Goal: Information Seeking & Learning: Compare options

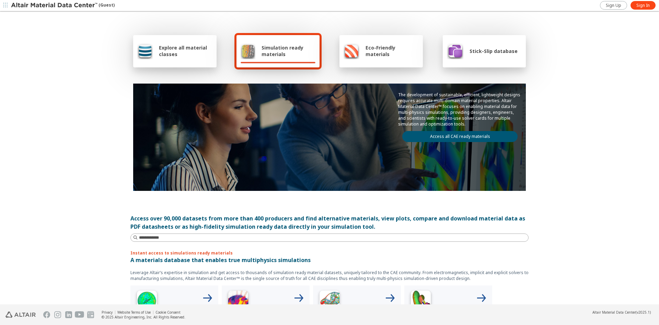
click at [36, 157] on div "Explore all material classes Simulation ready materials Eco-Friendly materials …" at bounding box center [329, 158] width 659 height 292
click at [646, 5] on span "Sign In" at bounding box center [643, 5] width 13 height 5
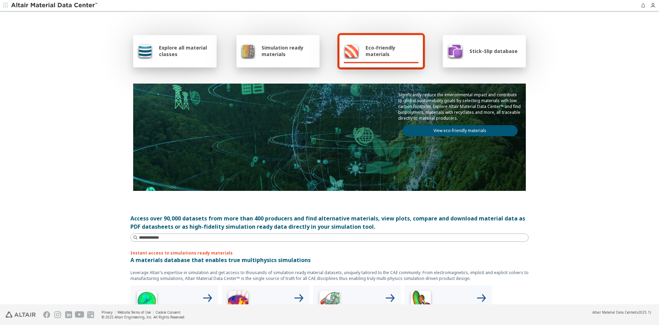
click at [106, 160] on div "Explore all material classes Simulation ready materials Eco-Friendly materials …" at bounding box center [329, 158] width 659 height 292
click at [9, 5] on button "button" at bounding box center [5, 5] width 11 height 11
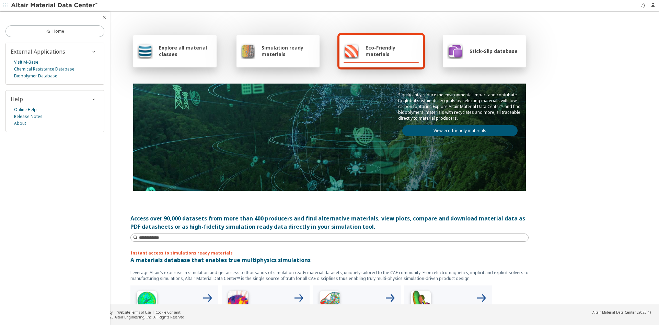
click at [9, 5] on button "button" at bounding box center [5, 5] width 11 height 11
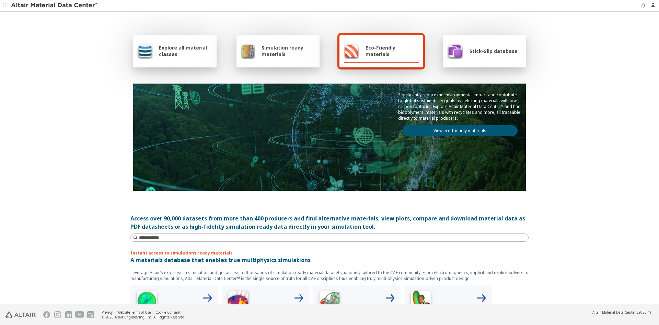
click at [160, 59] on div "Explore all material classes" at bounding box center [174, 51] width 83 height 32
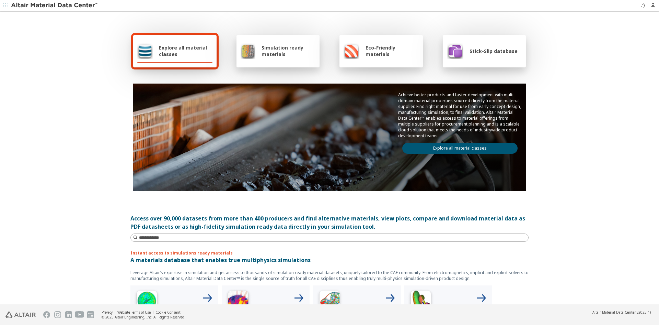
click at [160, 59] on div "Explore all material classes" at bounding box center [174, 51] width 83 height 32
click at [503, 145] on link "Explore all material classes" at bounding box center [460, 148] width 115 height 11
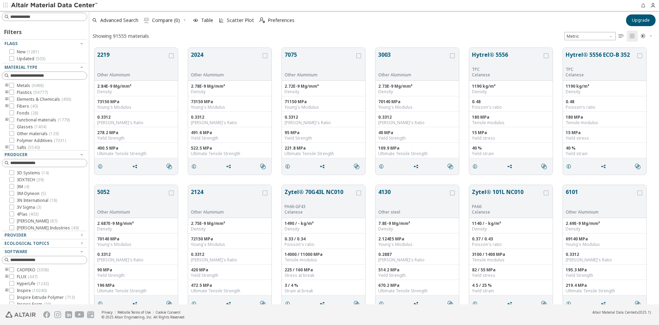
scroll to position [256, 565]
click at [13, 271] on icon at bounding box center [11, 269] width 5 height 5
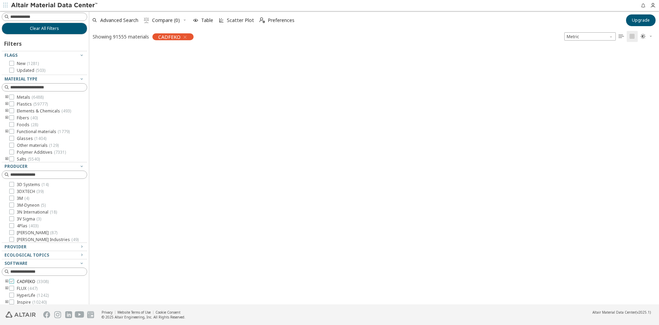
scroll to position [255, 565]
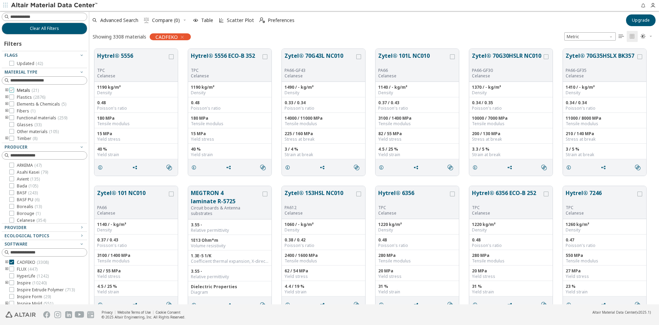
click at [14, 89] on label "Metals ( 21 )" at bounding box center [24, 90] width 30 height 5
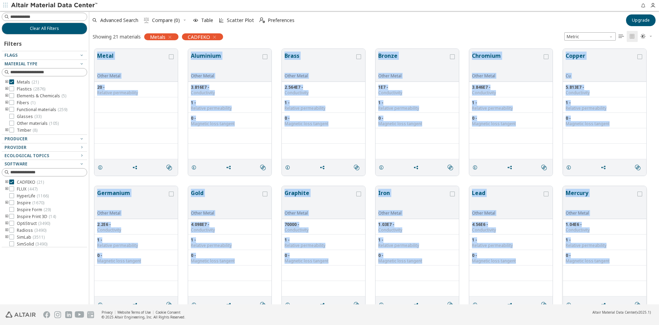
drag, startPoint x: 91, startPoint y: 50, endPoint x: 609, endPoint y: 262, distance: 558.7
click at [609, 262] on div "Metal Other Metal 20 - Relative permeability  Aluminium Other Metal 3.816E7 - …" at bounding box center [374, 318] width 570 height 548
copy div "Metal Other Metal 20 - Relative permeability  Aluminium Other Metal 3.816E7 - …"
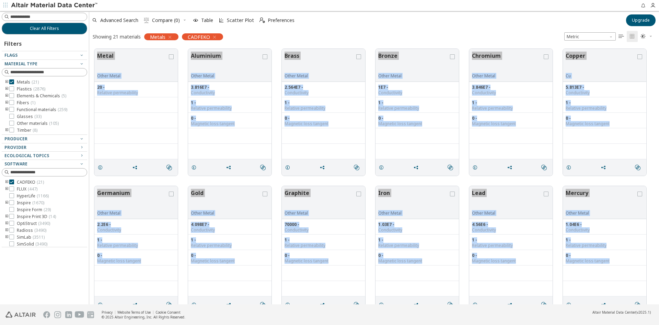
copy div "Metal Other Metal 20 - Relative permeability  Aluminium Other Metal 3.816E7 - …"
click at [301, 180] on div "Metal Other Metal 20 - Relative permeability  Aluminium Other Metal 3.816E7 - …" at bounding box center [374, 112] width 570 height 137
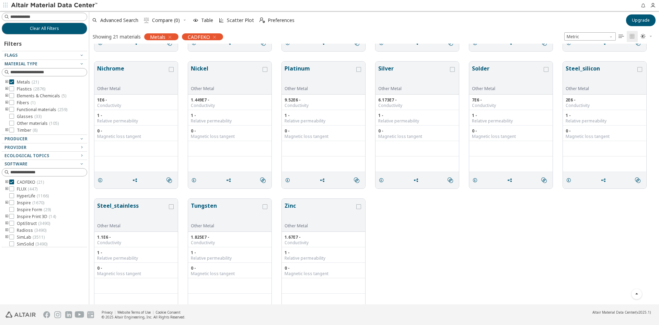
scroll to position [253, 0]
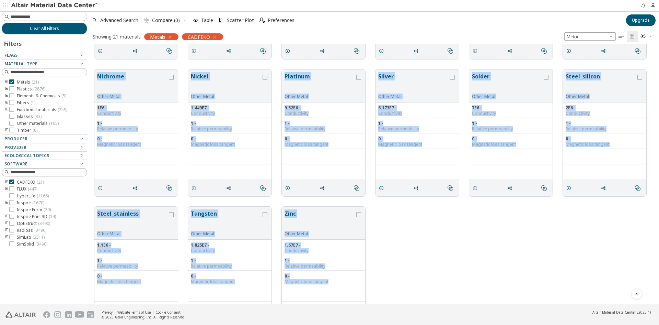
drag, startPoint x: 96, startPoint y: 76, endPoint x: 329, endPoint y: 286, distance: 313.9
click at [329, 286] on div "Metal Other Metal 20 - Relative permeability  Aluminium Other Metal 3.816E7 - …" at bounding box center [374, 64] width 570 height 548
copy div "Nichrome Other Metal 1E6 - Conductivity 1 - Relative permeability 0 - Magnetic …"
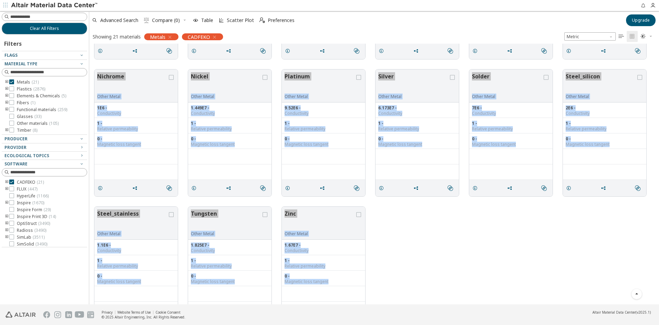
copy div "Nichrome Other Metal 1E6 - Conductivity 1 - Relative permeability 0 - Magnetic …"
click at [499, 273] on div "Steel_stainless Other Metal 1.1E6 - Conductivity 1 - Relative permeability 0 - …" at bounding box center [374, 269] width 570 height 137
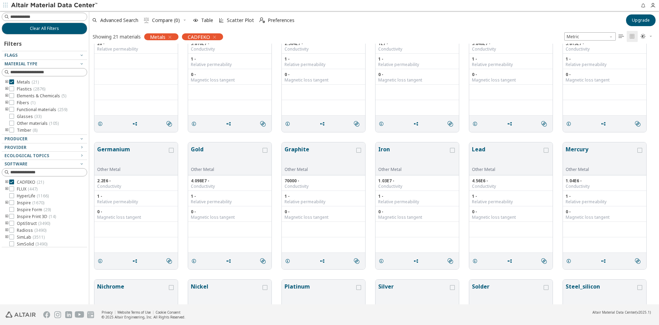
scroll to position [0, 0]
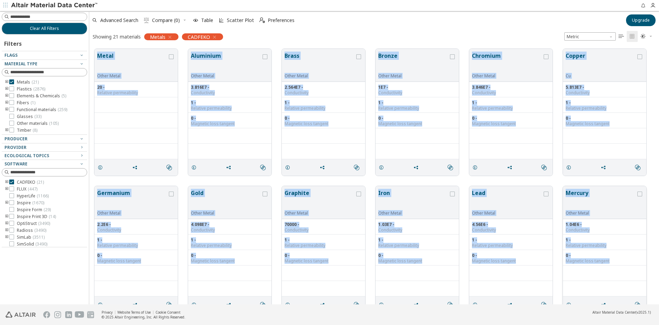
drag, startPoint x: 93, startPoint y: 52, endPoint x: 611, endPoint y: 264, distance: 559.7
click at [611, 264] on div "Metal Other Metal 20 - Relative permeability  Aluminium Other Metal 3.816E7 - …" at bounding box center [374, 318] width 570 height 548
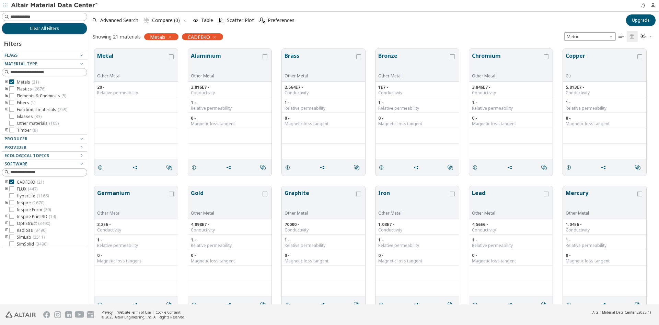
click at [496, 34] on div "Showing 21 materials Metals CADFEKO Metric   " at bounding box center [374, 36] width 570 height 14
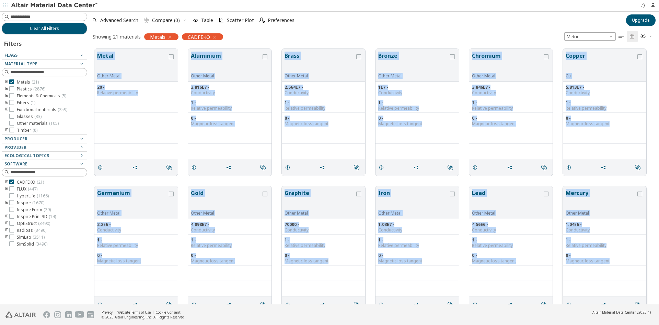
drag, startPoint x: 92, startPoint y: 50, endPoint x: 615, endPoint y: 259, distance: 563.2
click at [615, 259] on div "Metal Other Metal 20 - Relative permeability  Aluminium Other Metal 3.816E7 - …" at bounding box center [374, 318] width 570 height 548
copy div "Metal Other Metal 20 - Relative permeability  Aluminium Other Metal 3.816E7 - …"
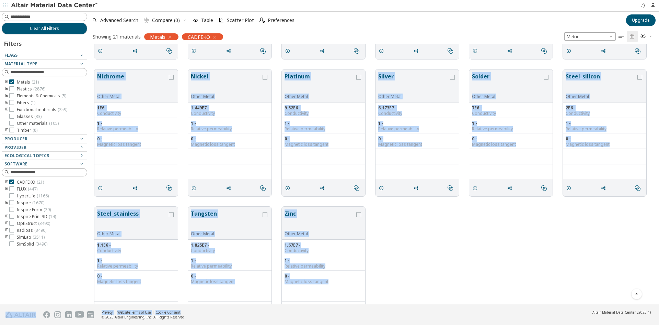
scroll to position [288, 0]
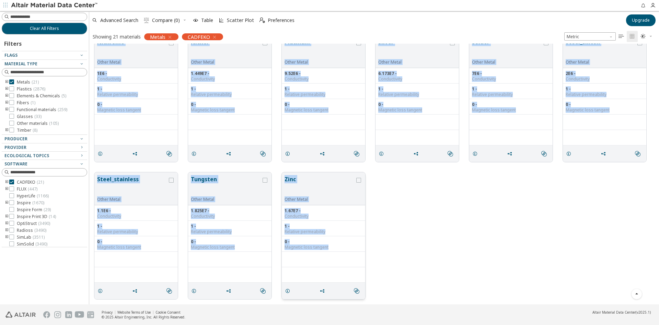
drag, startPoint x: 95, startPoint y: 76, endPoint x: 330, endPoint y: 247, distance: 290.1
click at [330, 247] on div "Germanium Other Metal 2.2E6 - Conductivity 1 - Relative permeability 0 - Magnet…" at bounding box center [374, 30] width 570 height 548
copy div "Nichrome Other Metal 1E6 - Conductivity 1 - Relative permeability 0 - Magnetic …"
click at [468, 250] on div "Steel_stainless Other Metal 1.1E6 - Conductivity 1 - Relative permeability 0 - …" at bounding box center [374, 235] width 570 height 137
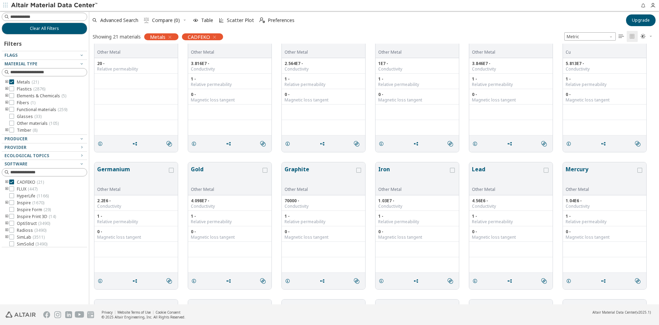
scroll to position [0, 0]
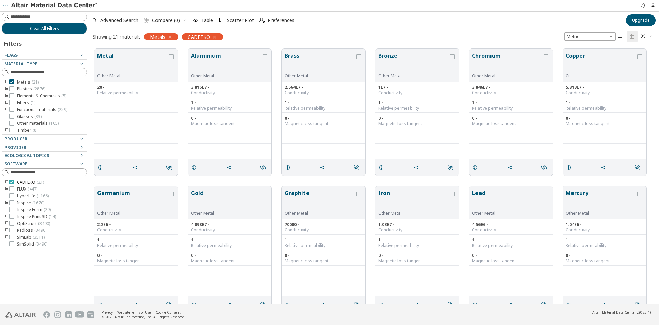
click at [11, 179] on div at bounding box center [11, 181] width 5 height 5
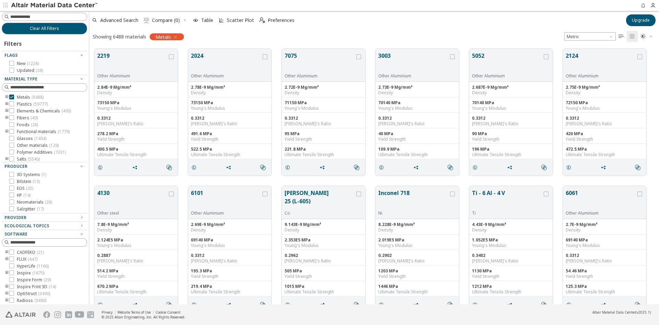
scroll to position [15, 0]
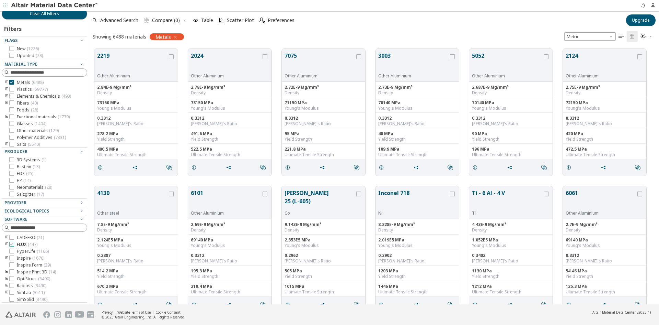
click at [10, 245] on icon at bounding box center [11, 243] width 5 height 5
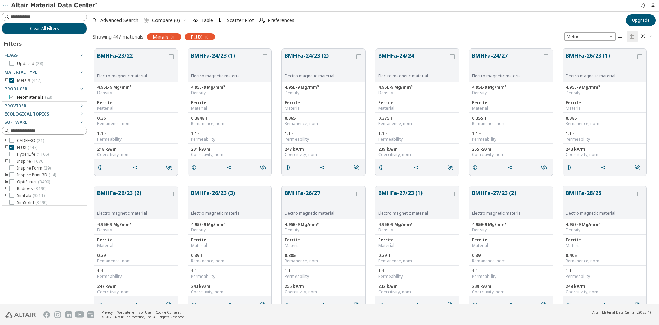
click at [12, 97] on icon at bounding box center [11, 96] width 5 height 5
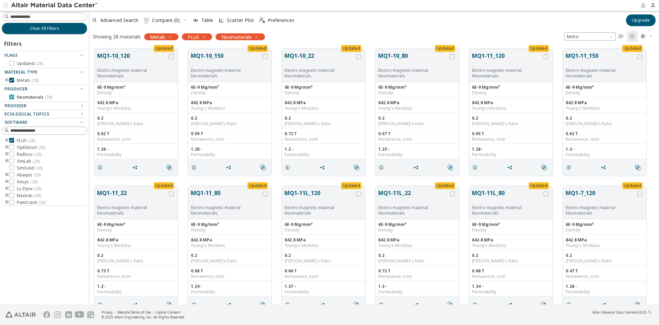
click at [12, 95] on icon at bounding box center [11, 96] width 5 height 5
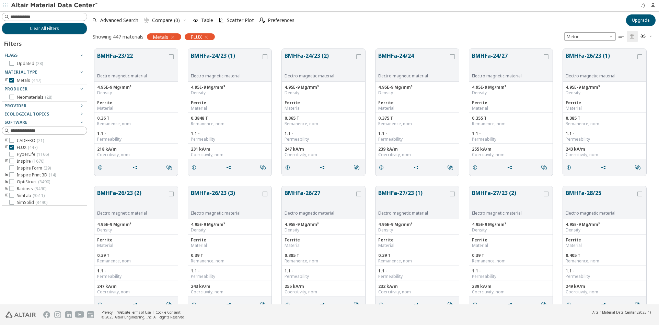
click at [647, 37] on span "" at bounding box center [647, 36] width 15 height 11
click at [623, 57] on span "Light Blue" at bounding box center [624, 58] width 55 height 11
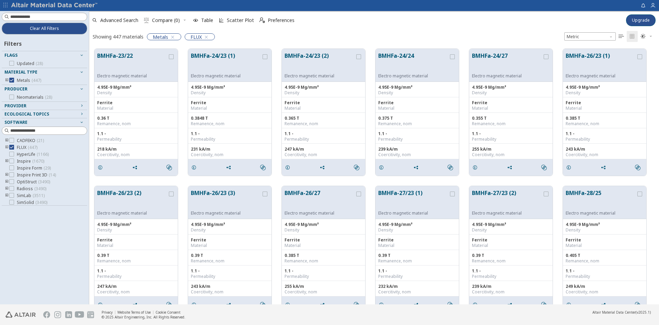
click at [651, 37] on icon "button" at bounding box center [651, 36] width 4 height 4
click at [622, 66] on span "Dark" at bounding box center [624, 69] width 55 height 11
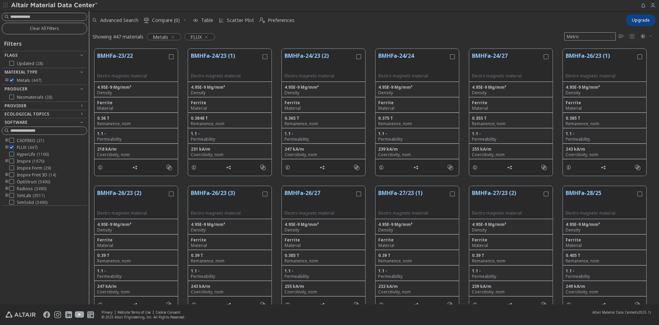
click at [248, 35] on div "Showing 447 materials Metals FLUX Metric   " at bounding box center [374, 36] width 570 height 14
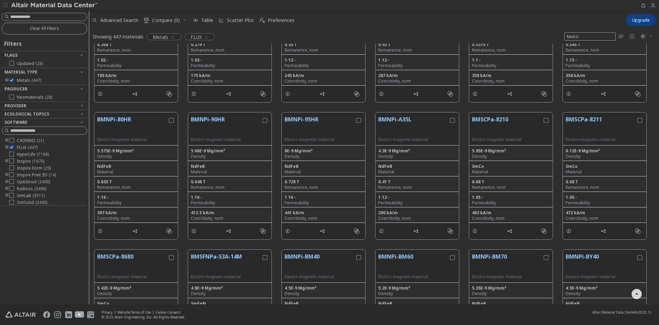
scroll to position [10018, 0]
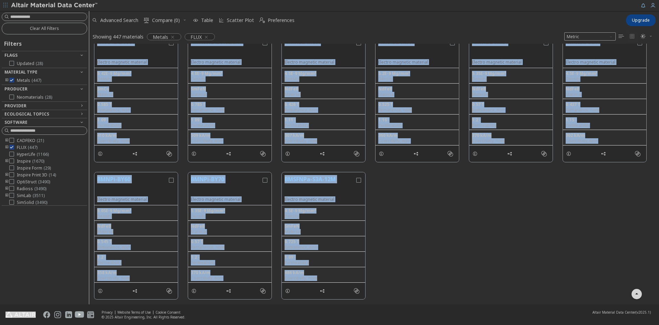
drag, startPoint x: 91, startPoint y: 49, endPoint x: 368, endPoint y: 285, distance: 363.5
copy div "BMNPi-80HR Electro magnetic material 5.575E-9 Mg/mm³ Density NdFeB Material 0.6…"
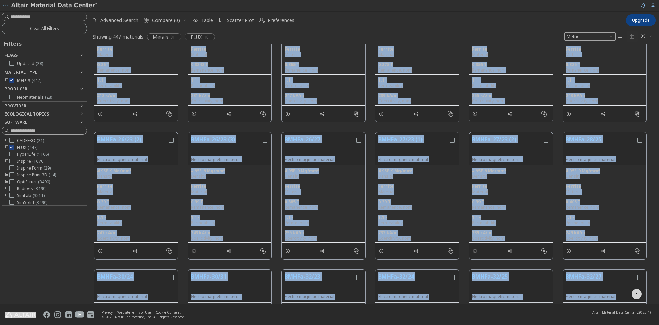
scroll to position [0, 0]
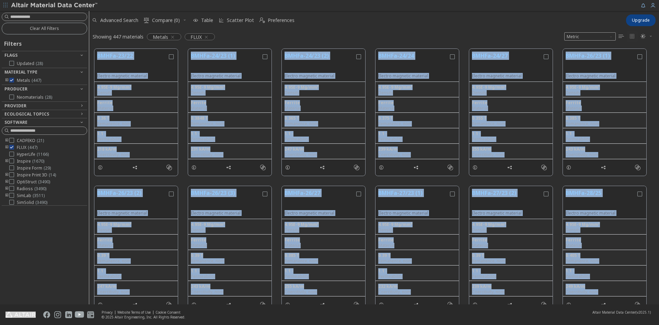
click at [92, 44] on div "BMHFa-23/22 Electro magnetic material 4.95E-9 Mg/mm³ Density Ferrite Material 0…" at bounding box center [374, 112] width 570 height 137
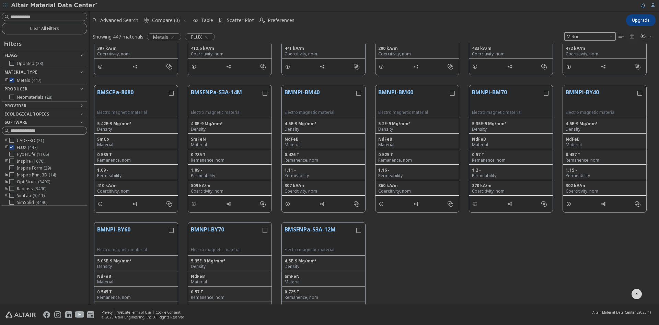
scroll to position [10018, 0]
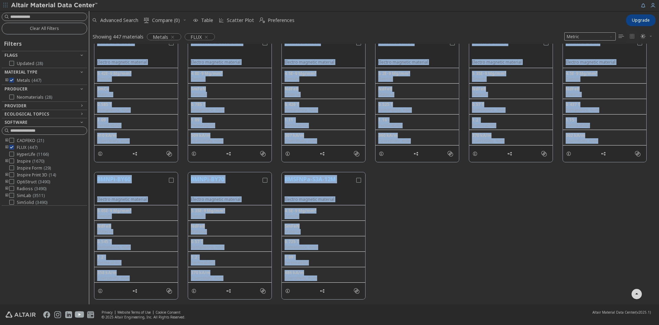
drag, startPoint x: 93, startPoint y: 52, endPoint x: 641, endPoint y: 276, distance: 591.9
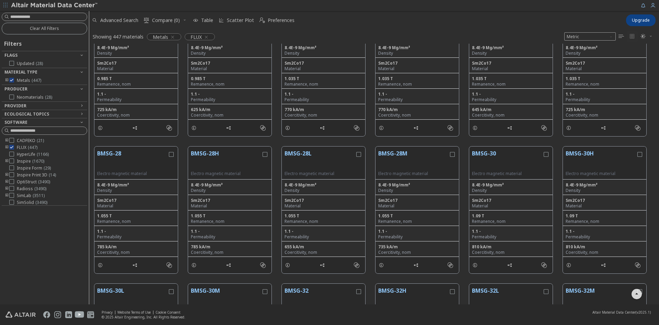
scroll to position [6995, 0]
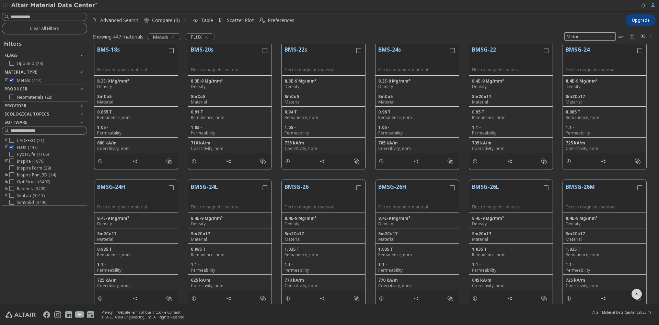
click at [624, 245] on div "1.035 T Remanence, nom" at bounding box center [604, 251] width 83 height 15
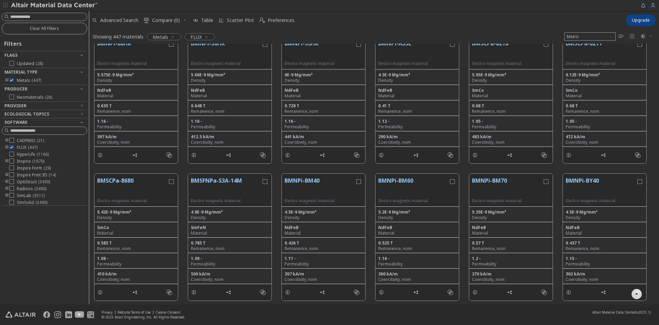
scroll to position [10018, 0]
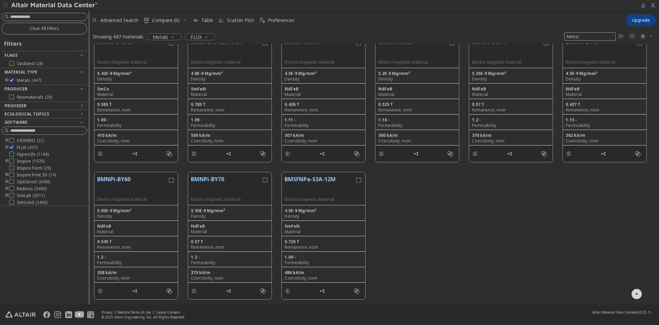
drag, startPoint x: 93, startPoint y: 46, endPoint x: 659, endPoint y: 341, distance: 638.4
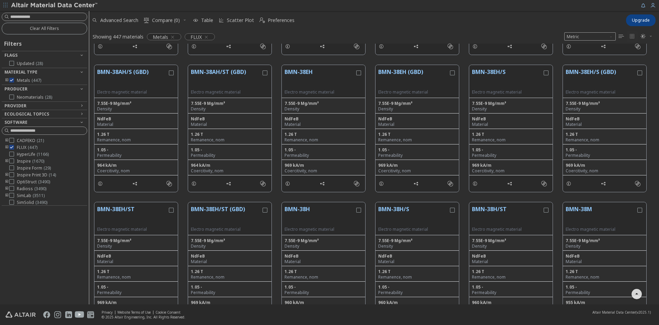
scroll to position [2221, 0]
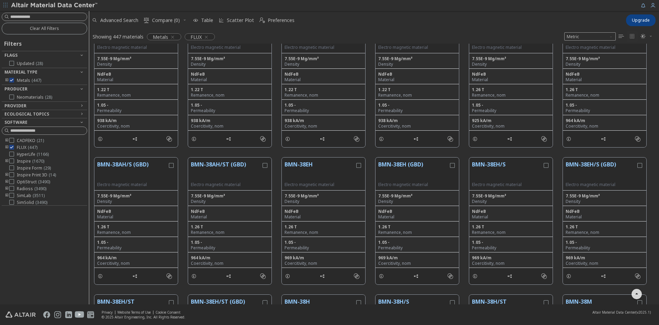
copy div "BMHFa-23/22 Electro magnetic material 4.95E-9 Mg/mm³ Density Ferrite Material 0…"
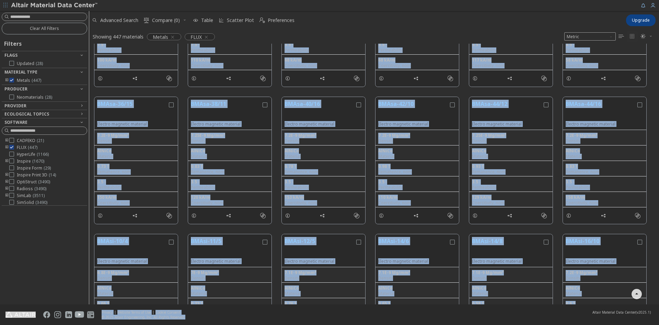
scroll to position [9125, 0]
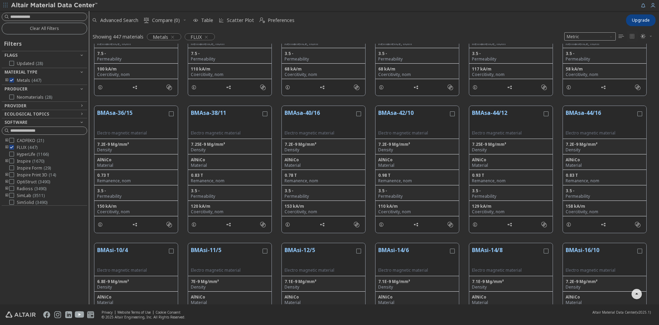
drag, startPoint x: 61, startPoint y: 240, endPoint x: 53, endPoint y: 237, distance: 8.7
click at [61, 240] on div "Clear All Filters Filters Flags Updated ( 28 ) Material Type Metals ( 447 ) Pro…" at bounding box center [44, 157] width 89 height 293
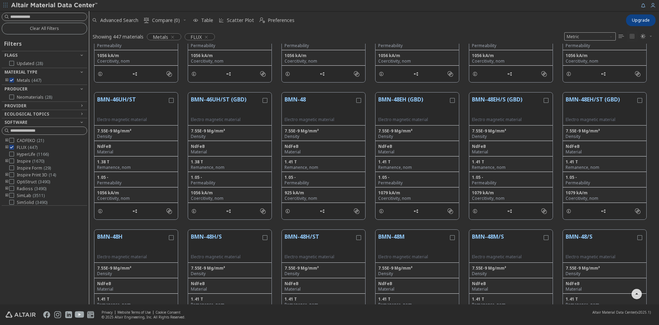
scroll to position [4951, 0]
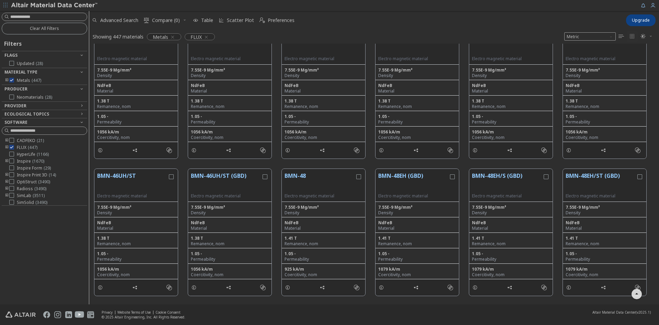
click at [636, 294] on icon "button" at bounding box center [636, 293] width 5 height 5
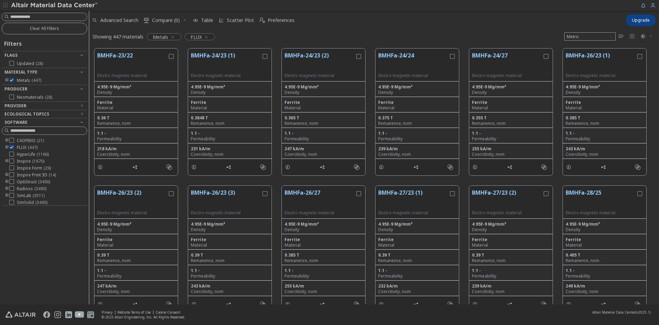
scroll to position [0, 0]
click at [280, 34] on div "Showing 447 materials Metals FLUX Metric   " at bounding box center [374, 36] width 570 height 14
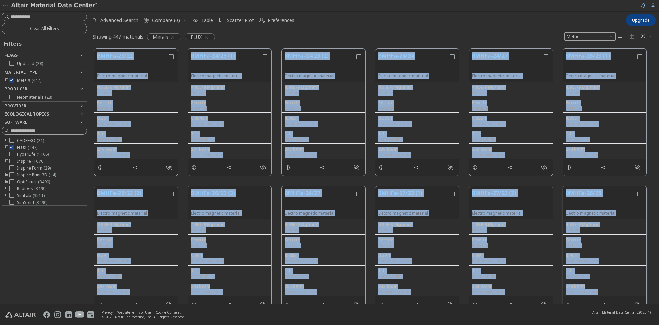
drag, startPoint x: 90, startPoint y: 52, endPoint x: 634, endPoint y: 291, distance: 593.7
copy div "BMHFa-23/22 Electro magnetic material 4.95E-9 Mg/mm³ Density Ferrite Material 0…"
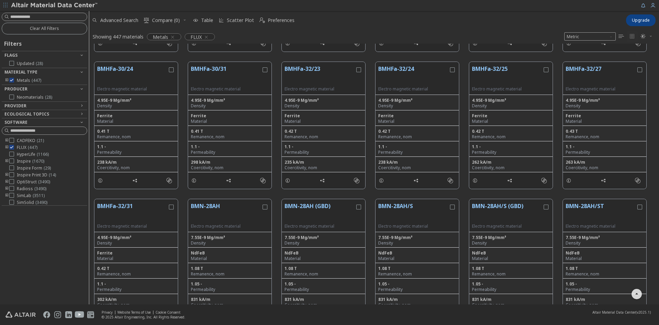
scroll to position [345, 0]
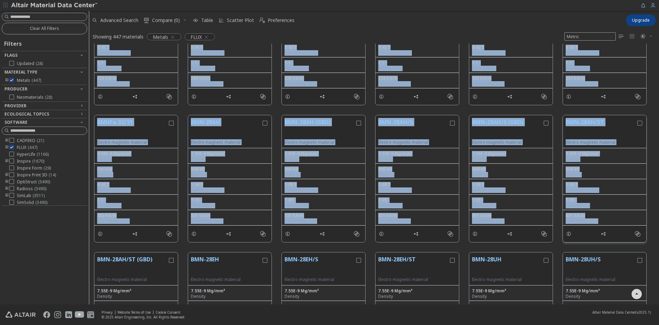
drag, startPoint x: 94, startPoint y: 86, endPoint x: 598, endPoint y: 221, distance: 521.3
copy div "BMHFa-30/24 Electro magnetic material 4.95E-9 Mg/mm³ Density Ferrite Material 0…"
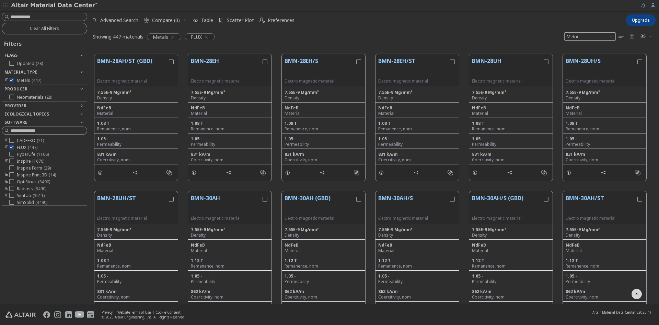
scroll to position [551, 0]
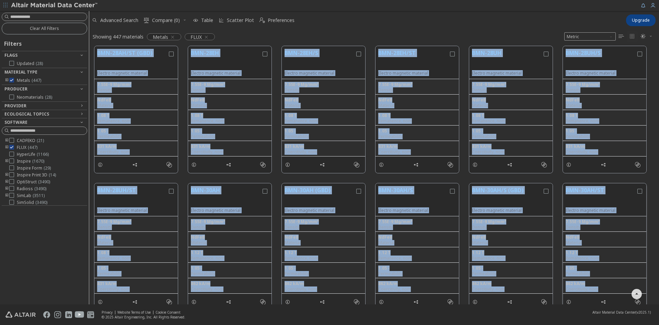
drag, startPoint x: 95, startPoint y: 51, endPoint x: 599, endPoint y: 292, distance: 558.9
copy div "BMN-28AH/ST (GBD) Electro magnetic material 7.55E-9 Mg/mm³ Density NdFeB Materi…"
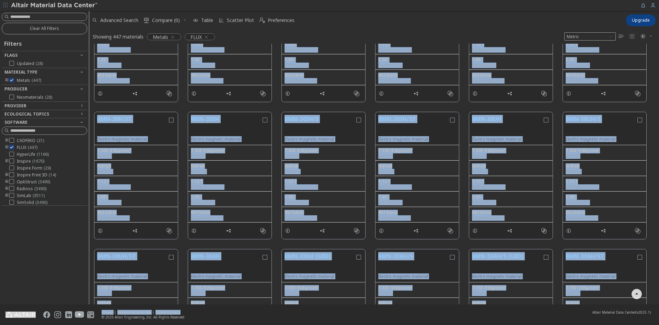
scroll to position [940, 0]
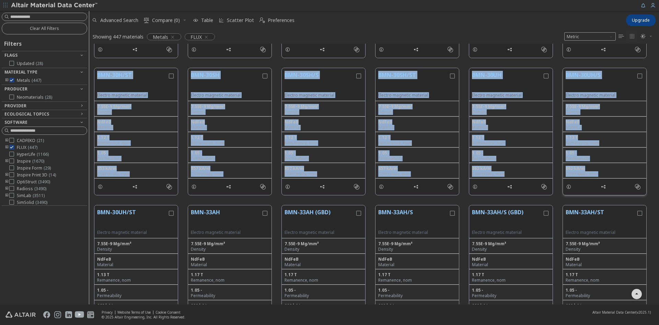
drag, startPoint x: 94, startPoint y: 84, endPoint x: 601, endPoint y: 176, distance: 515.2
copy div "BMN-30AH/ST (GBD) Electro magnetic material 7.55E-9 Mg/mm³ Density NdFeB Materi…"
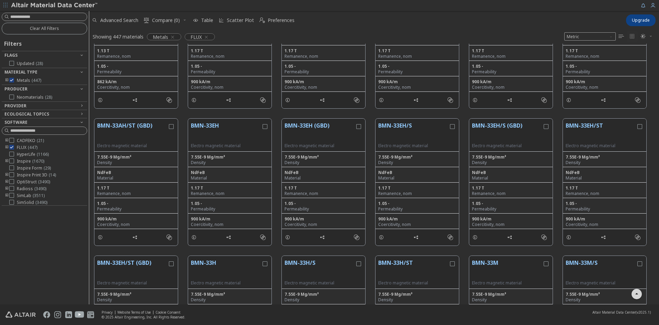
scroll to position [1176, 0]
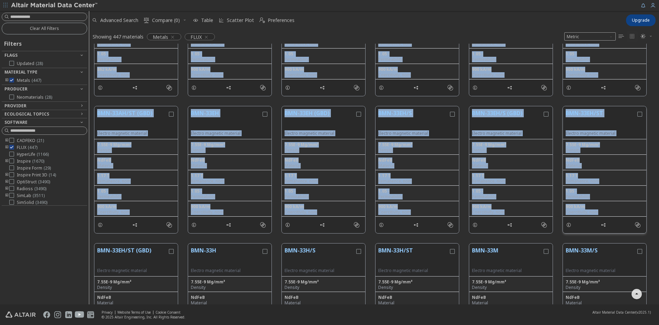
drag, startPoint x: 93, startPoint y: 76, endPoint x: 599, endPoint y: 212, distance: 524.0
copy div "BMN-30UH/ST Electro magnetic material 7.55E-9 Mg/mm³ Density NdFeB Material 1.1…"
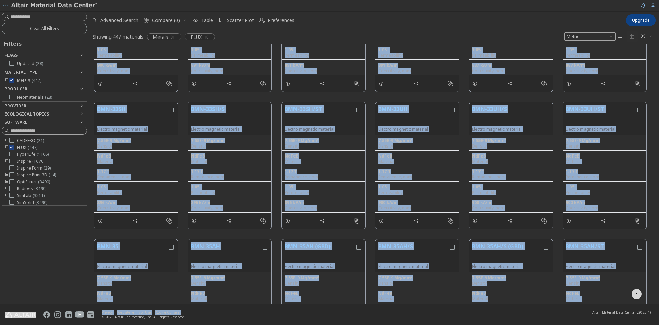
scroll to position [1530, 0]
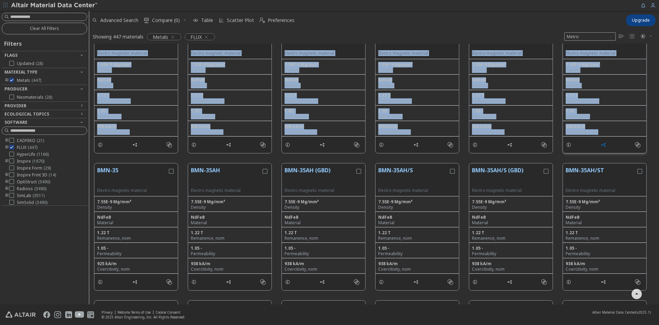
drag, startPoint x: 91, startPoint y: 75, endPoint x: 600, endPoint y: 138, distance: 513.6
copy div "BMN-33EH/ST (GBD) Electro magnetic material 7.55E-9 Mg/mm³ Density NdFeB Materi…"
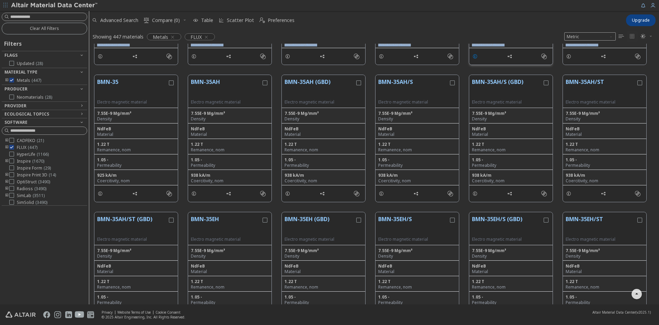
scroll to position [1633, 0]
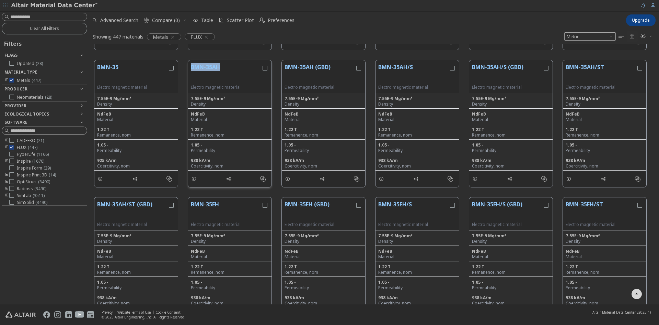
drag, startPoint x: 184, startPoint y: 66, endPoint x: 226, endPoint y: 67, distance: 41.6
click at [226, 67] on div "BMN-35 Electro magnetic material 7.55E-9 Mg/mm³ Density NdFeB Material 1.22 T R…" at bounding box center [374, 123] width 570 height 137
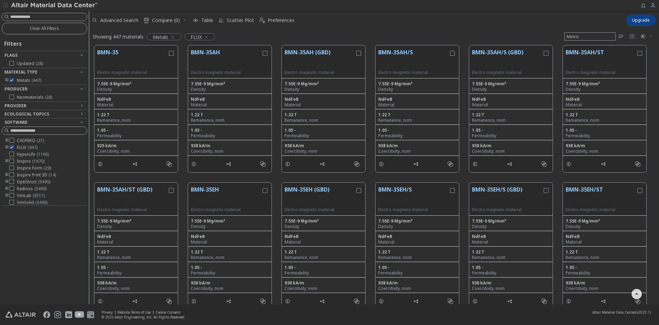
scroll to position [1684, 0]
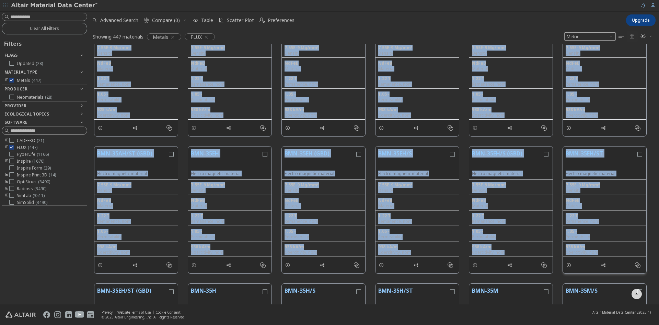
drag, startPoint x: 92, startPoint y: 55, endPoint x: 600, endPoint y: 251, distance: 544.4
copy div "BMN-35 Electro magnetic material 7.55E-9 Mg/mm³ Density NdFeB Material 1.22 T R…"
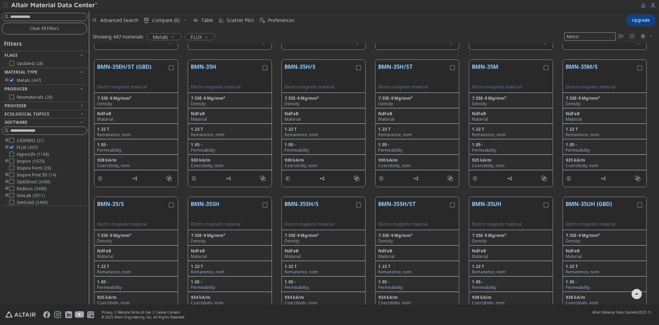
scroll to position [1920, 0]
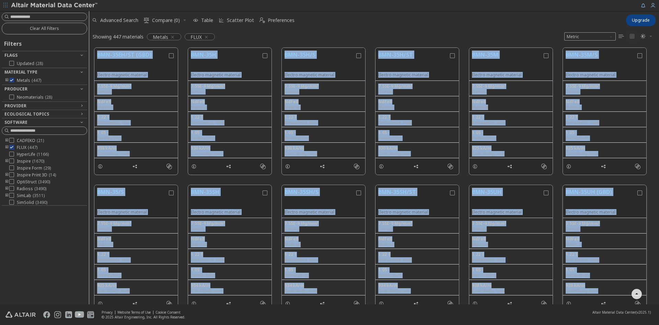
drag, startPoint x: 93, startPoint y: 77, endPoint x: 597, endPoint y: 291, distance: 547.5
copy div "BMN-35EH/ST (GBD) Electro magnetic material 7.55E-9 Mg/mm³ Density NdFeB Materi…"
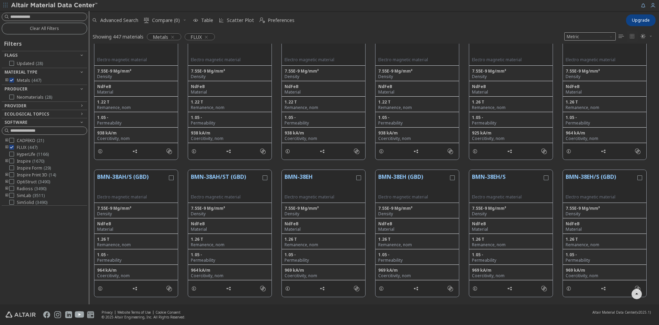
scroll to position [2261, 0]
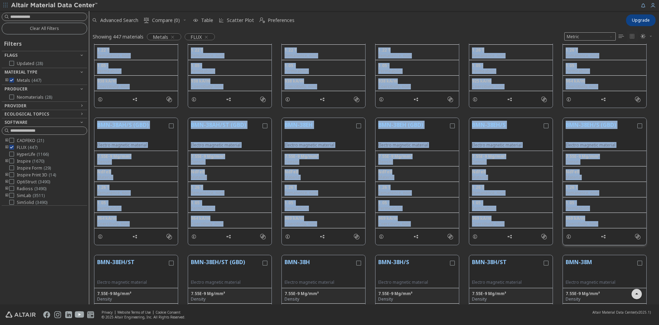
drag, startPoint x: 93, startPoint y: 79, endPoint x: 599, endPoint y: 221, distance: 526.1
copy div "BMN-35UH/S Electro magnetic material 7.55E-9 Mg/mm³ Density NdFeB Material 1.22…"
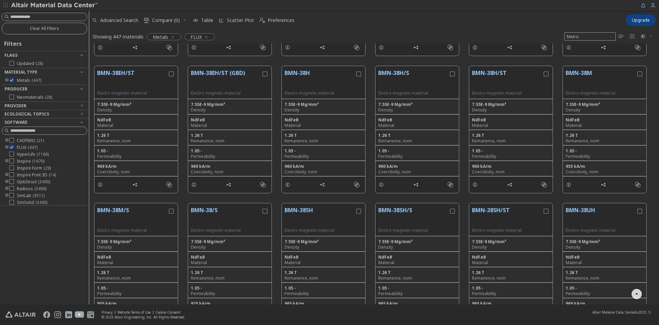
scroll to position [2467, 0]
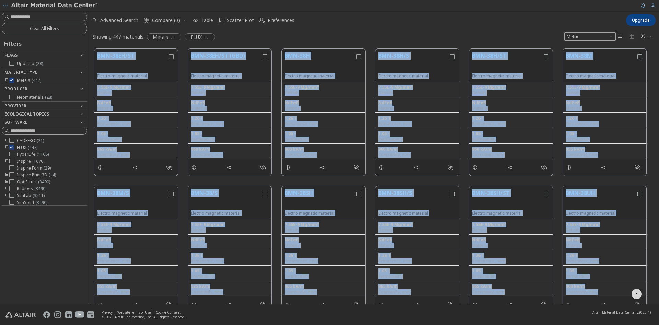
drag, startPoint x: 95, startPoint y: 52, endPoint x: 599, endPoint y: 294, distance: 559.6
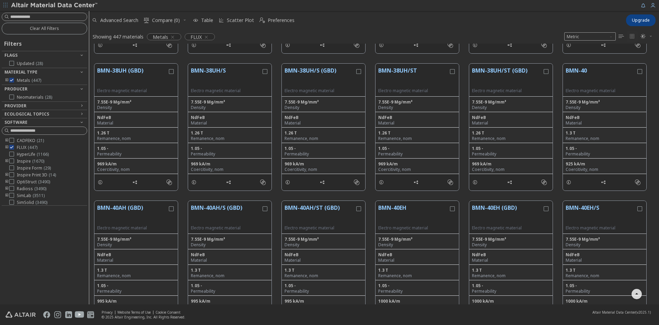
scroll to position [2741, 0]
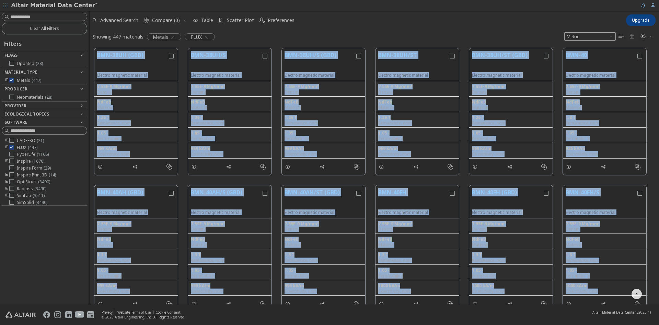
drag, startPoint x: 93, startPoint y: 51, endPoint x: 602, endPoint y: 293, distance: 563.2
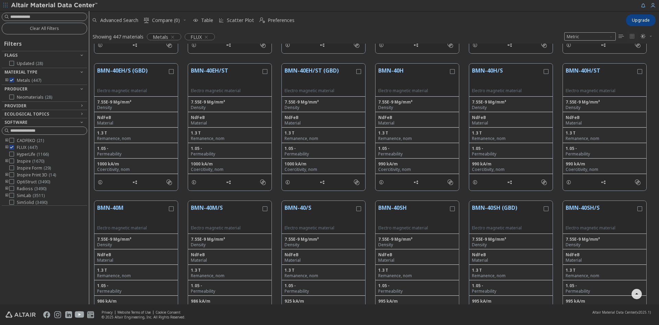
scroll to position [3016, 0]
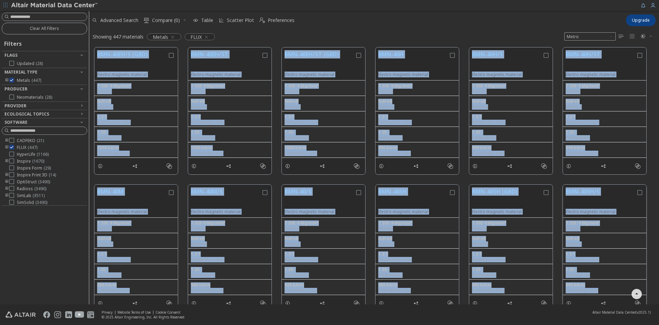
drag, startPoint x: 94, startPoint y: 54, endPoint x: 600, endPoint y: 288, distance: 557.2
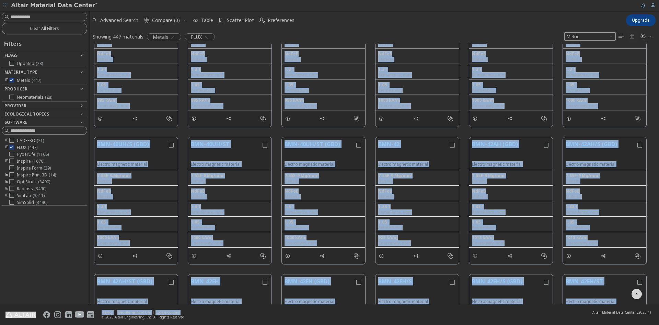
scroll to position [3365, 0]
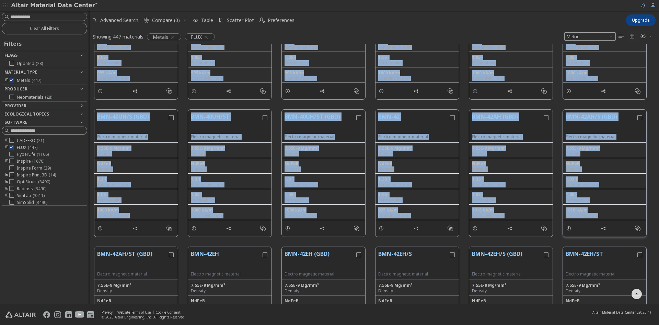
drag, startPoint x: 93, startPoint y: 52, endPoint x: 598, endPoint y: 214, distance: 530.4
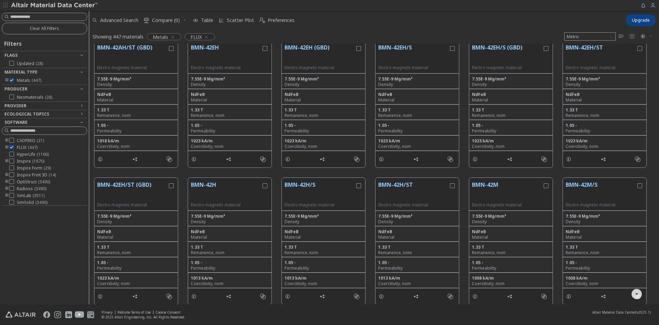
scroll to position [3565, 0]
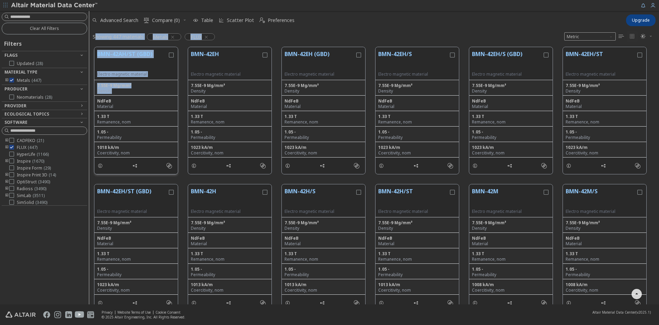
drag, startPoint x: 95, startPoint y: 43, endPoint x: 166, endPoint y: 90, distance: 85.3
click at [166, 90] on div "Advanced Search  Compare (0) Table Scatter Plot  Preferences Upgrade Showing …" at bounding box center [374, 157] width 570 height 293
click at [159, 71] on button "BMN-42AH/ST (GBD)" at bounding box center [132, 61] width 70 height 22
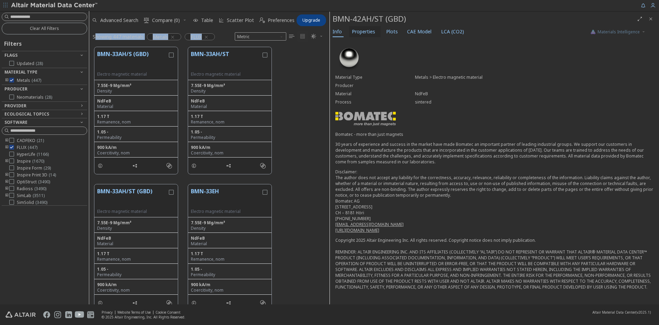
click at [360, 35] on span "Properties" at bounding box center [363, 31] width 23 height 11
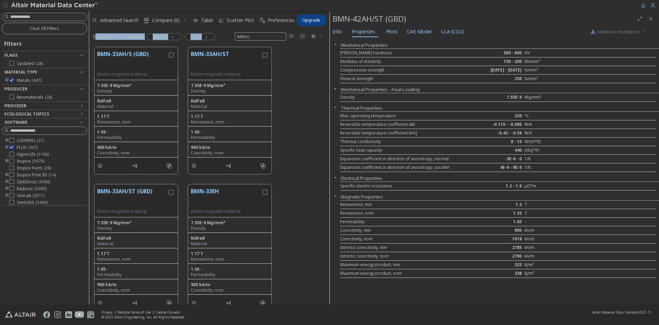
click at [652, 19] on icon "Close" at bounding box center [650, 18] width 5 height 5
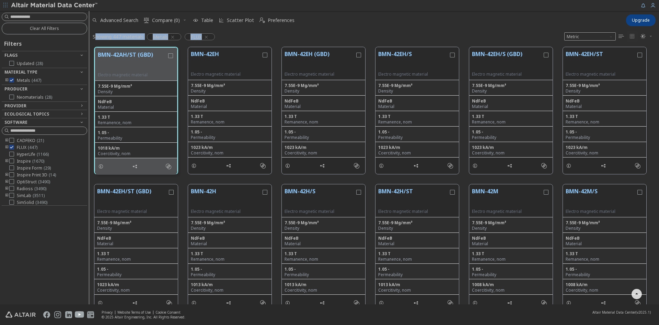
scroll to position [255, 565]
click at [90, 51] on div "BMN-42AH/ST (GBD) Electro magnetic material 7.55E-9 Mg/mm³ Density NdFeB Materi…" at bounding box center [374, 110] width 570 height 137
click at [90, 57] on div "BMN-42AH/ST (GBD) Electro magnetic material 7.55E-9 Mg/mm³ Density NdFeB Materi…" at bounding box center [374, 110] width 570 height 137
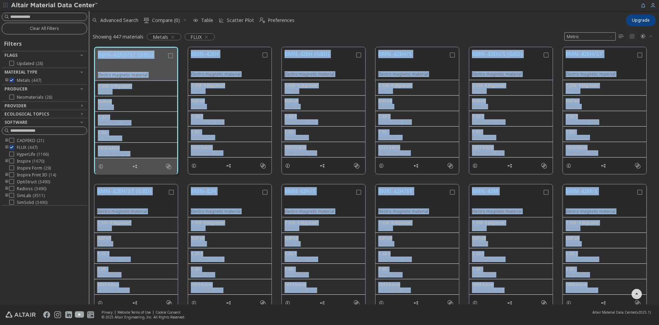
drag, startPoint x: 91, startPoint y: 53, endPoint x: 599, endPoint y: 292, distance: 562.0
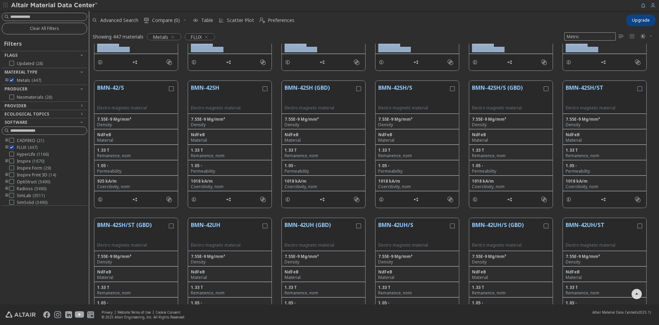
scroll to position [3840, 0]
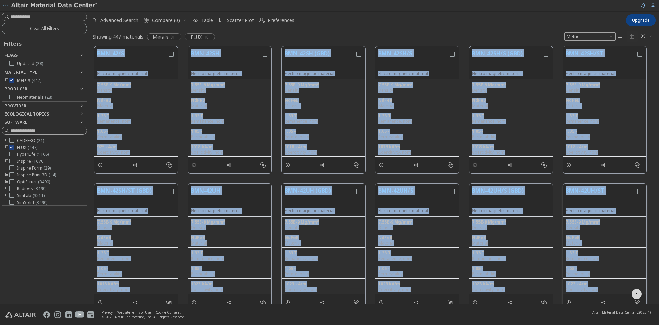
drag, startPoint x: 93, startPoint y: 51, endPoint x: 598, endPoint y: 289, distance: 558.0
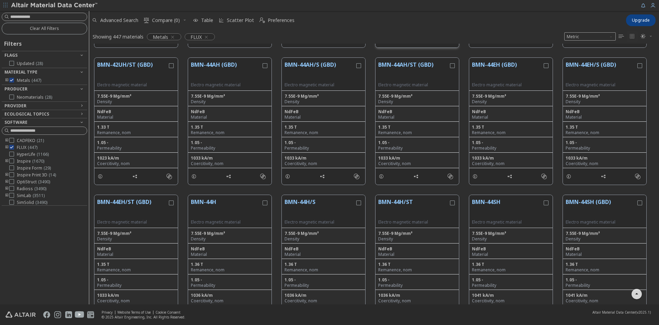
scroll to position [4114, 0]
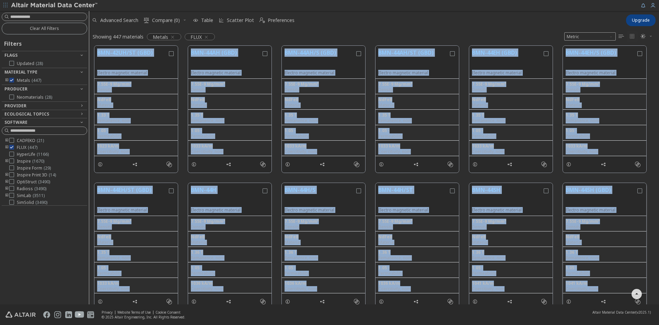
drag, startPoint x: 92, startPoint y: 49, endPoint x: 601, endPoint y: 289, distance: 562.0
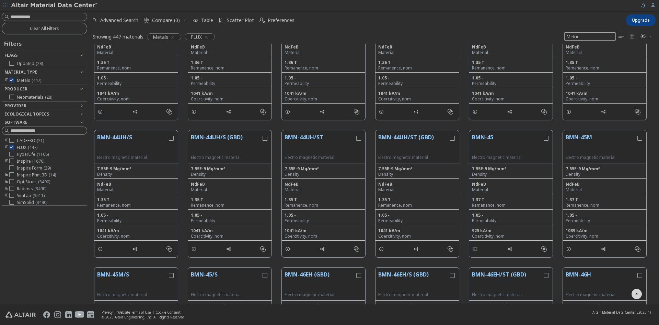
scroll to position [4448, 0]
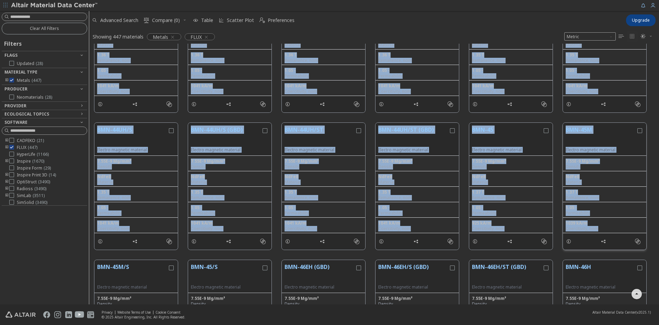
drag, startPoint x: 94, startPoint y: 49, endPoint x: 598, endPoint y: 227, distance: 533.9
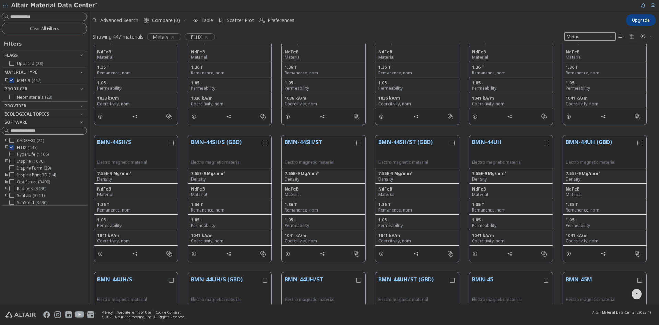
scroll to position [3626, 0]
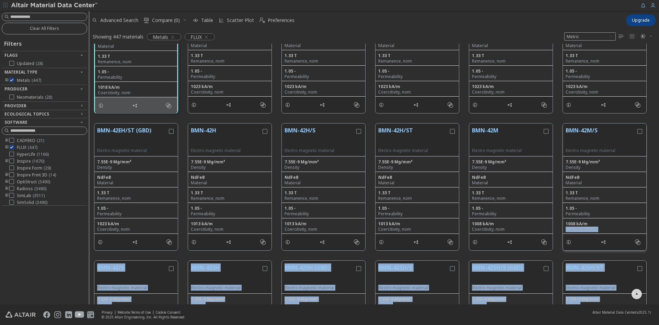
drag, startPoint x: 93, startPoint y: 94, endPoint x: 629, endPoint y: 226, distance: 552.0
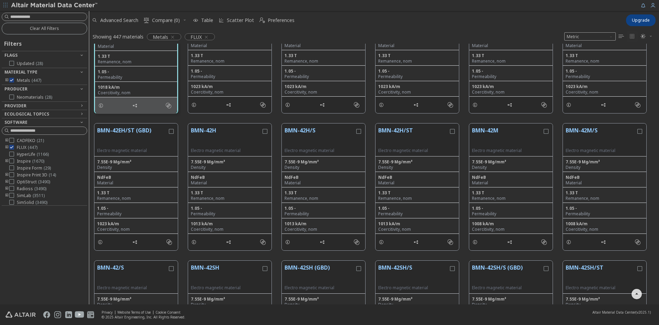
click at [94, 255] on div "BMN-42EH/ST (GBD) Electro magnetic material 7.55E-9 Mg/mm³ Density NdFeB Materi…" at bounding box center [374, 186] width 570 height 137
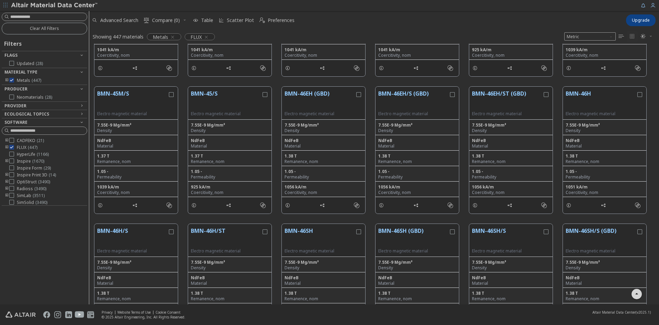
scroll to position [4656, 0]
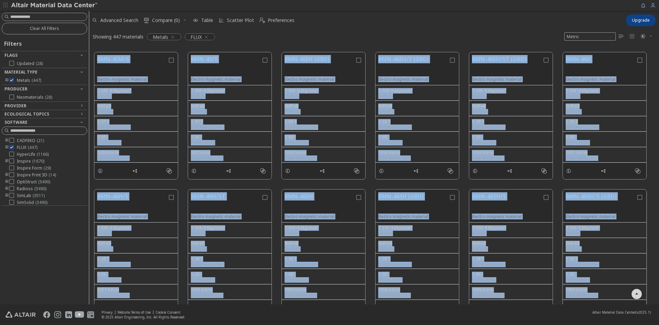
drag, startPoint x: 94, startPoint y: 56, endPoint x: 597, endPoint y: 294, distance: 556.3
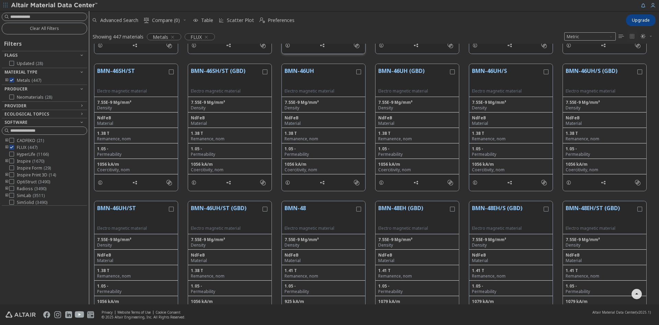
scroll to position [4931, 0]
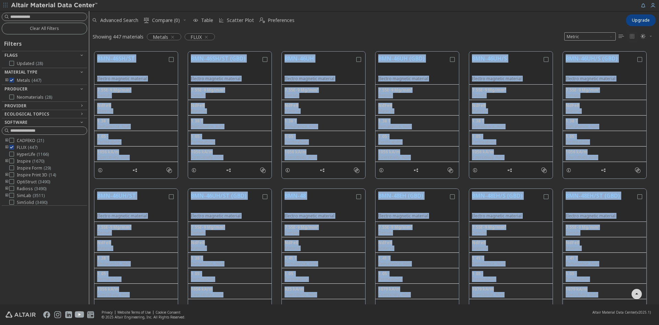
drag, startPoint x: 93, startPoint y: 54, endPoint x: 599, endPoint y: 294, distance: 559.4
click at [599, 294] on div "BMN-45M/S Electro magnetic material 7.55E-9 Mg/mm³ Density NdFeB Material 1.37 …" at bounding box center [374, 252] width 570 height 10278
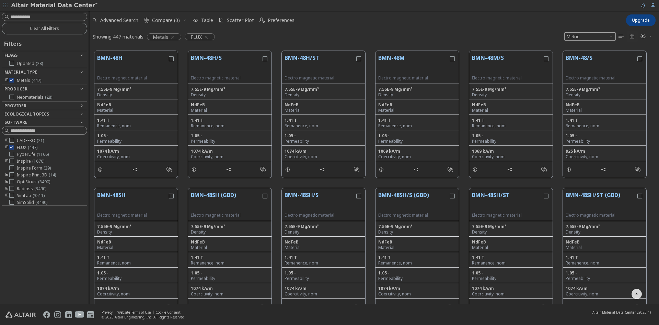
scroll to position [5244, 0]
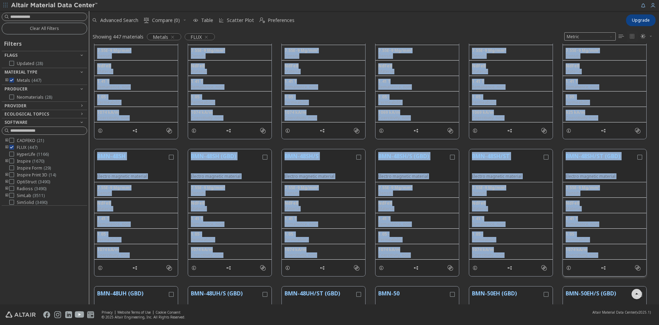
drag, startPoint x: 94, startPoint y: 56, endPoint x: 601, endPoint y: 252, distance: 543.7
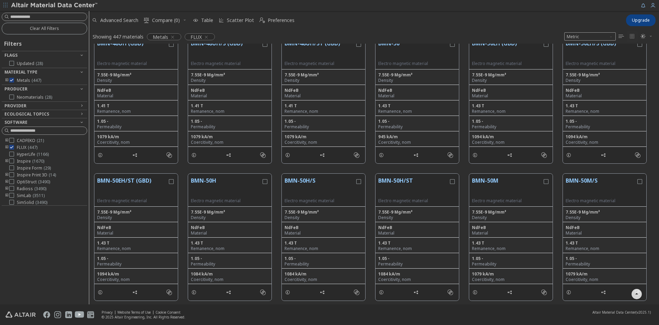
scroll to position [5495, 0]
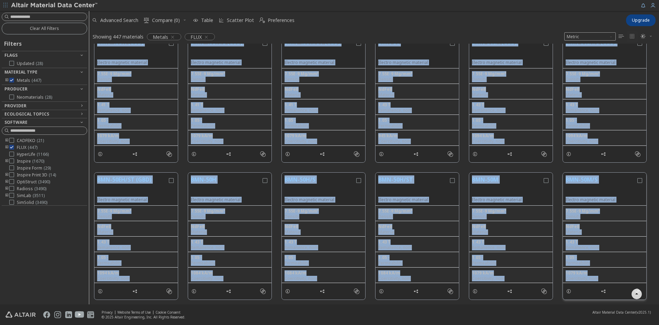
drag, startPoint x: 95, startPoint y: 85, endPoint x: 597, endPoint y: 276, distance: 537.0
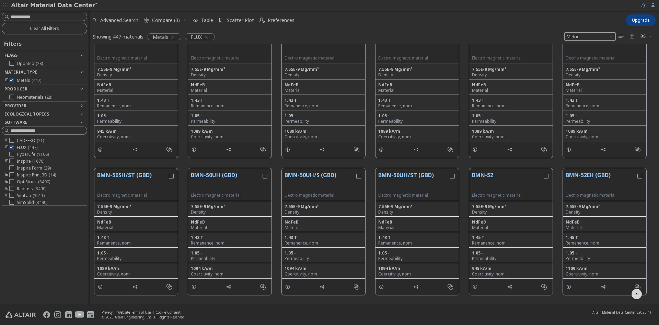
scroll to position [5777, 0]
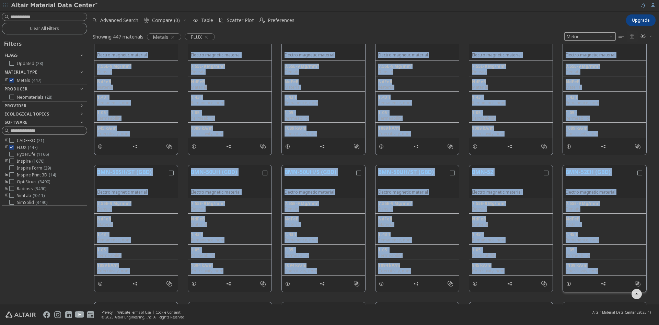
drag, startPoint x: 95, startPoint y: 75, endPoint x: 599, endPoint y: 269, distance: 540.3
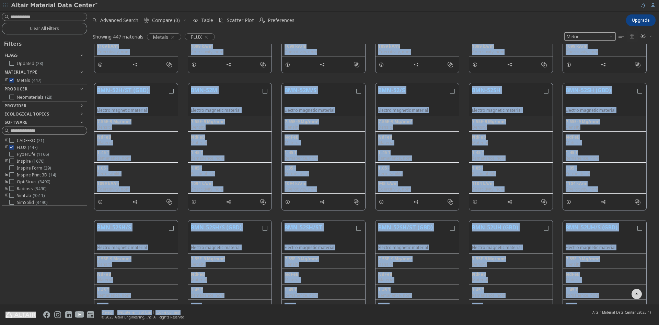
scroll to position [6146, 0]
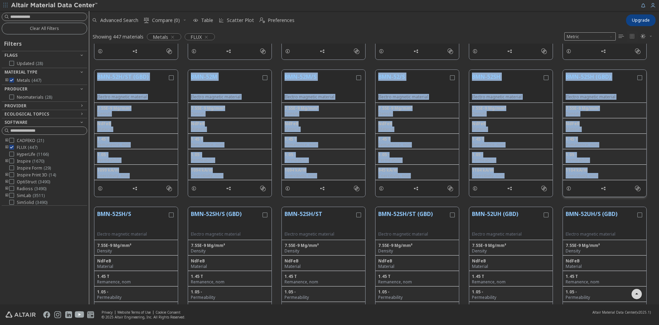
drag, startPoint x: 94, startPoint y: 101, endPoint x: 602, endPoint y: 178, distance: 513.0
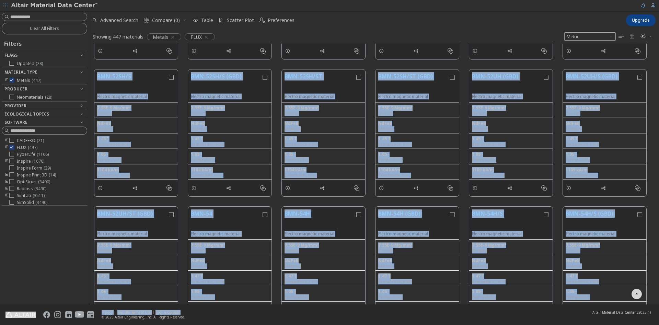
scroll to position [6370, 0]
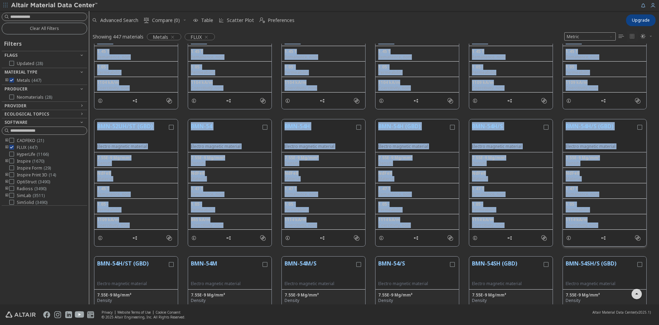
drag, startPoint x: 95, startPoint y: 75, endPoint x: 598, endPoint y: 224, distance: 524.7
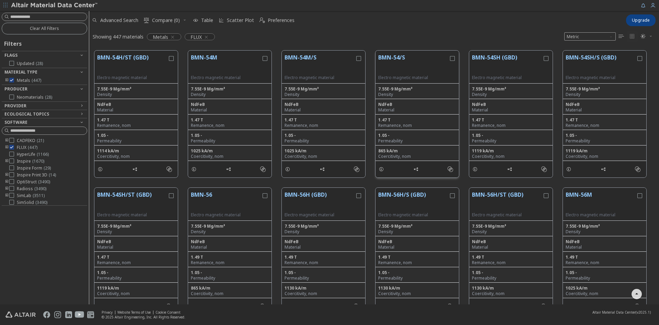
scroll to position [6577, 0]
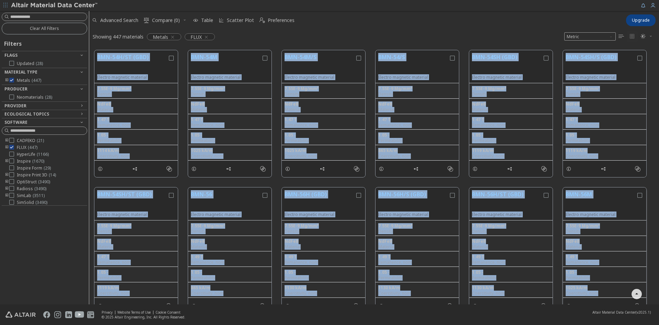
drag, startPoint x: 95, startPoint y: 54, endPoint x: 597, endPoint y: 292, distance: 555.2
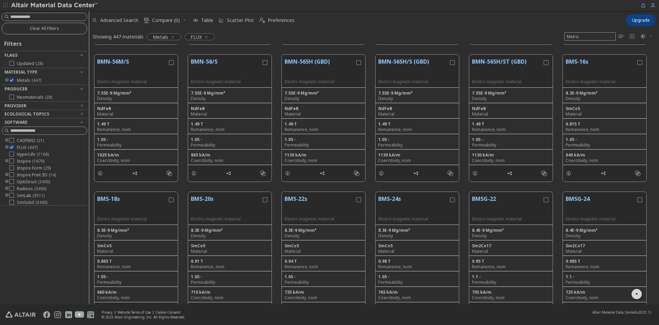
scroll to position [6860, 0]
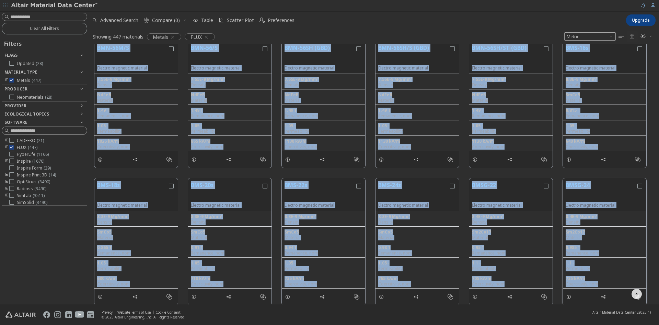
drag, startPoint x: 95, startPoint y: 87, endPoint x: 598, endPoint y: 284, distance: 540.7
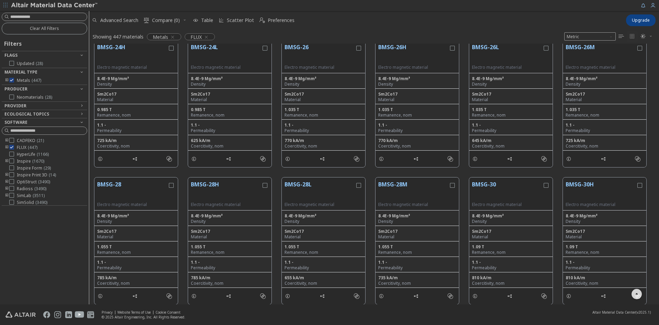
scroll to position [7132, 0]
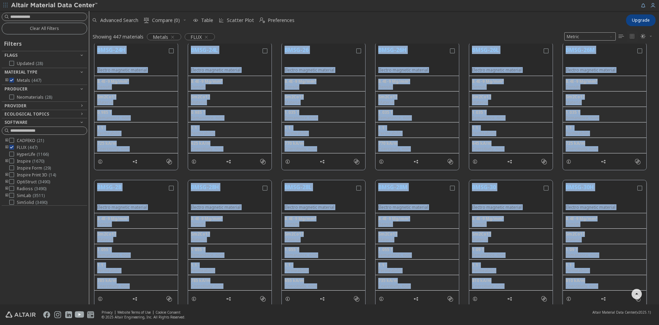
drag, startPoint x: 95, startPoint y: 47, endPoint x: 600, endPoint y: 285, distance: 558.2
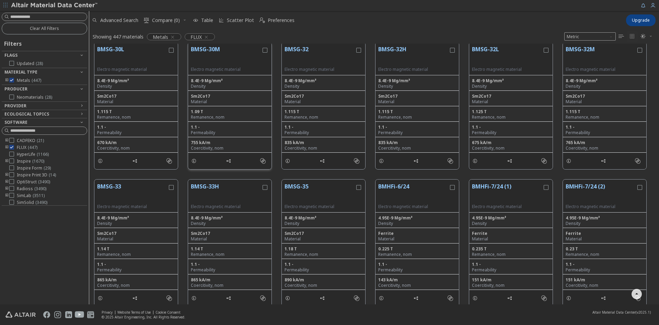
scroll to position [7406, 0]
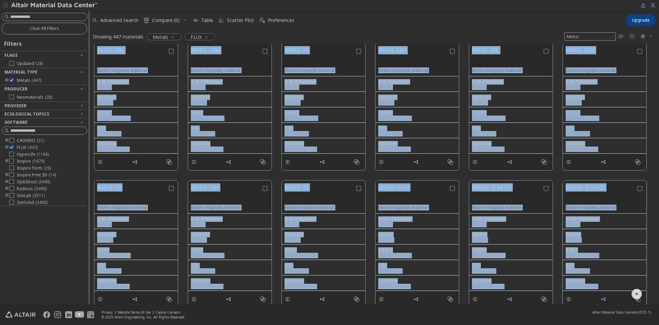
drag, startPoint x: 95, startPoint y: 48, endPoint x: 601, endPoint y: 285, distance: 558.5
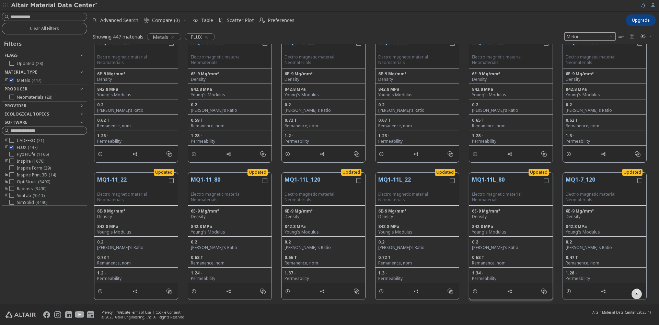
scroll to position [7715, 0]
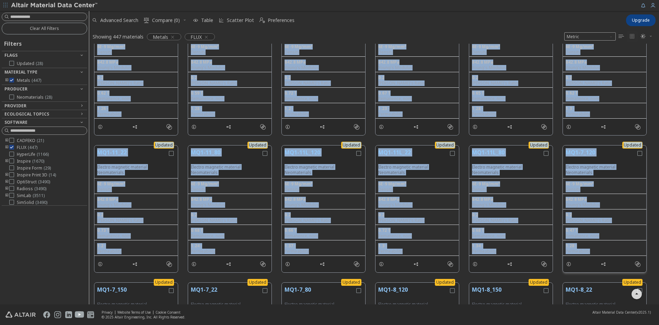
drag, startPoint x: 95, startPoint y: 81, endPoint x: 593, endPoint y: 251, distance: 525.8
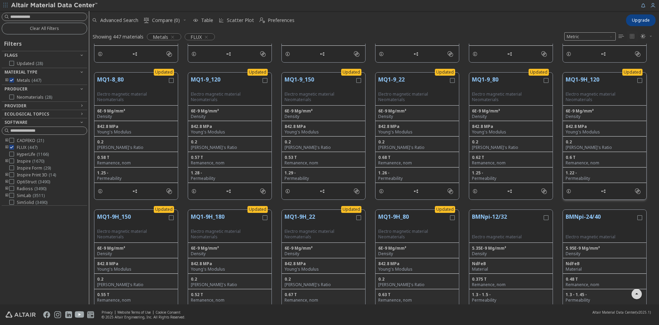
scroll to position [8063, 0]
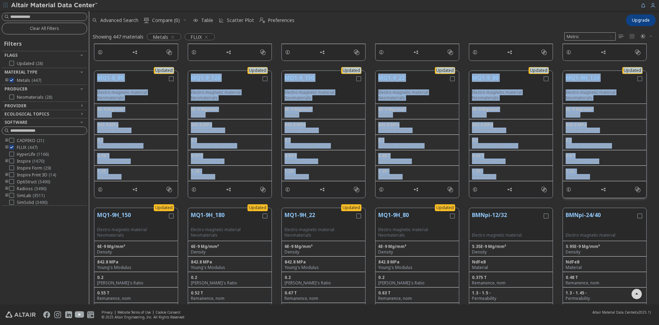
drag, startPoint x: 94, startPoint y: 80, endPoint x: 590, endPoint y: 180, distance: 505.9
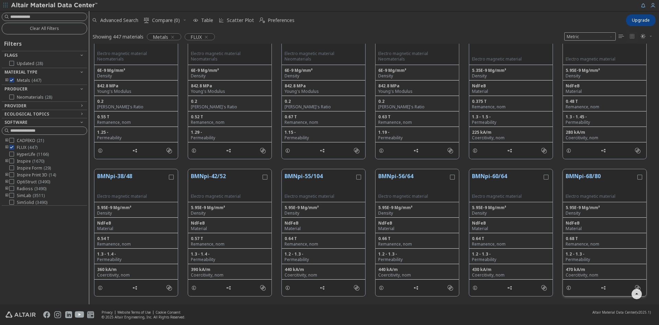
scroll to position [8245, 0]
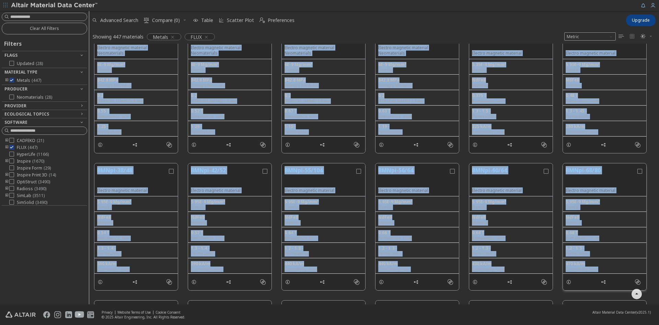
drag, startPoint x: 96, startPoint y: 76, endPoint x: 599, endPoint y: 270, distance: 538.7
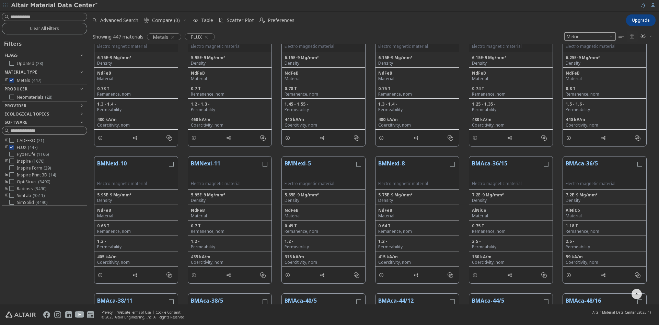
scroll to position [8550, 0]
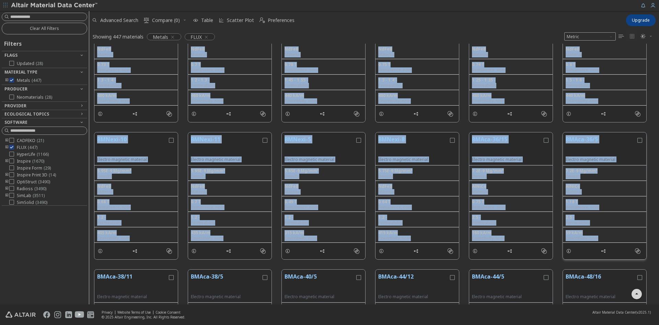
drag, startPoint x: 95, startPoint y: 66, endPoint x: 601, endPoint y: 241, distance: 535.3
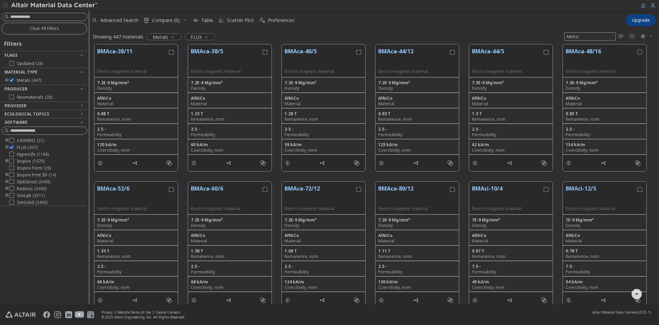
scroll to position [8791, 0]
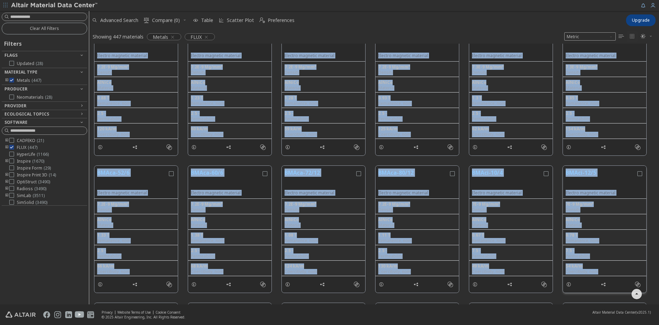
drag, startPoint x: 96, startPoint y: 68, endPoint x: 598, endPoint y: 271, distance: 541.9
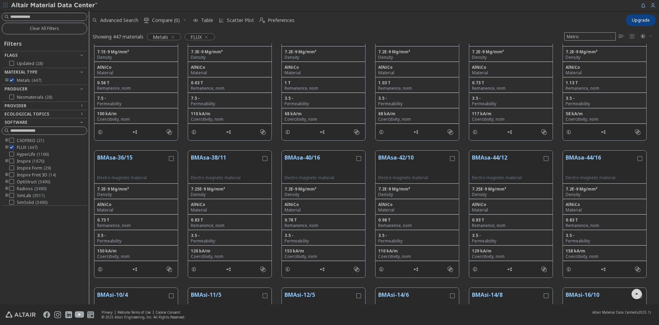
scroll to position [9100, 0]
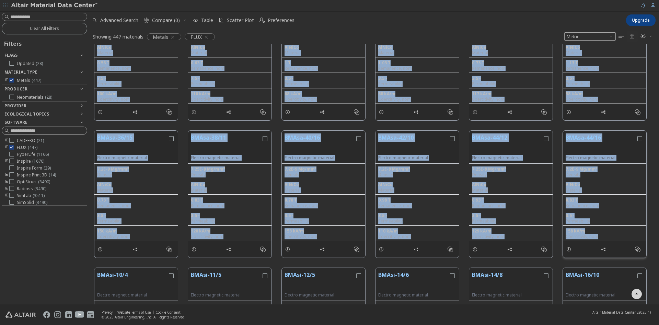
drag, startPoint x: 96, startPoint y: 67, endPoint x: 599, endPoint y: 238, distance: 531.3
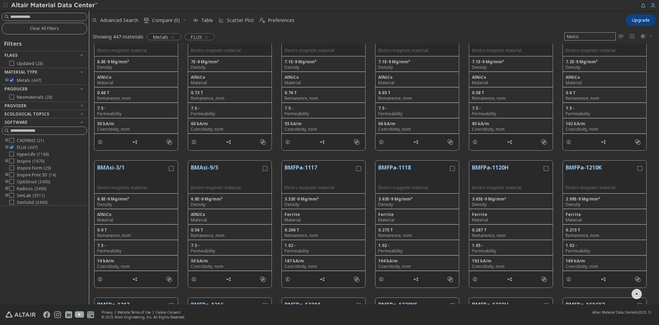
scroll to position [9353, 0]
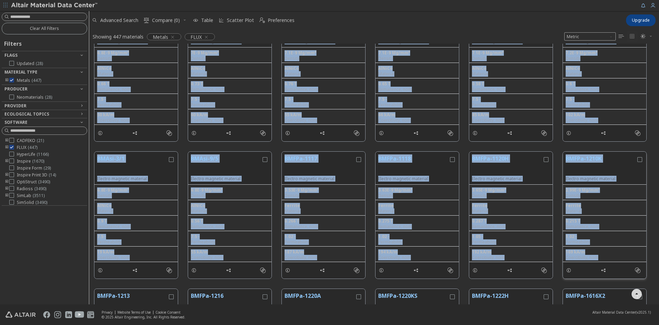
drag, startPoint x: 95, startPoint y: 67, endPoint x: 599, endPoint y: 258, distance: 538.5
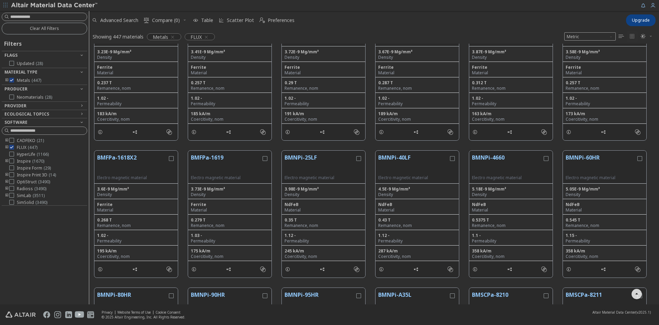
scroll to position [9640, 0]
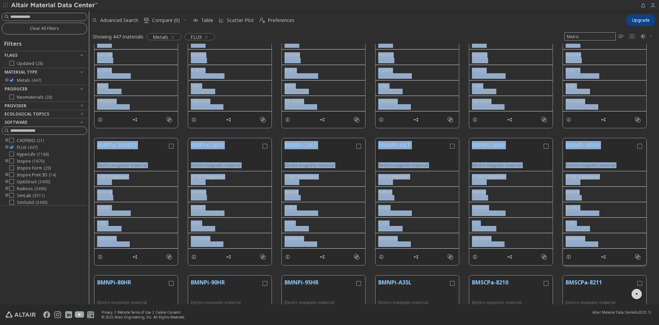
drag, startPoint x: 98, startPoint y: 86, endPoint x: 600, endPoint y: 246, distance: 526.4
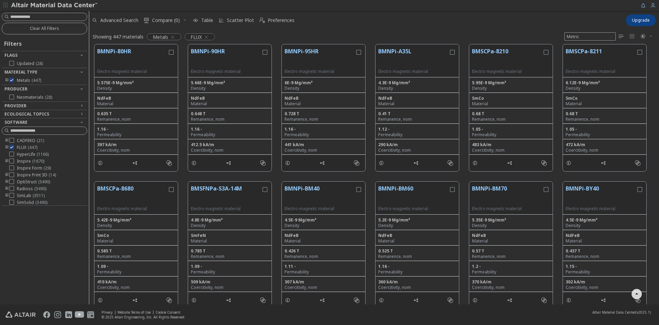
scroll to position [9893, 0]
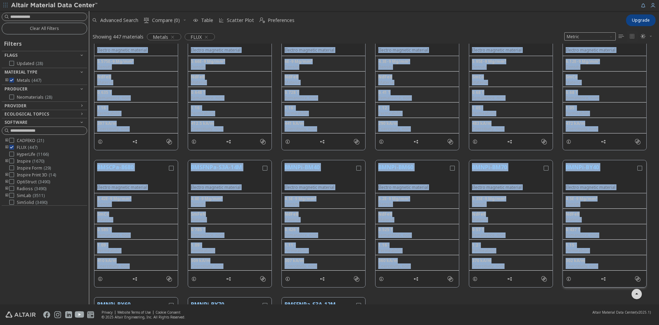
drag, startPoint x: 96, startPoint y: 74, endPoint x: 598, endPoint y: 266, distance: 537.9
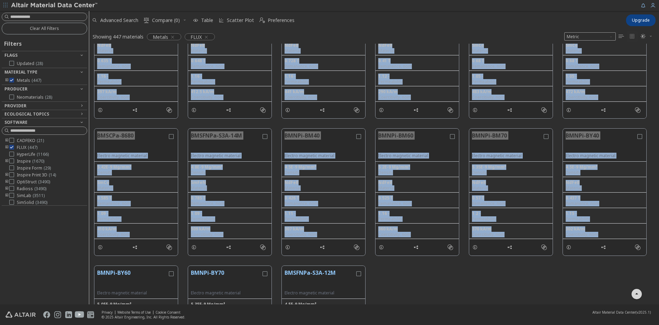
scroll to position [10018, 0]
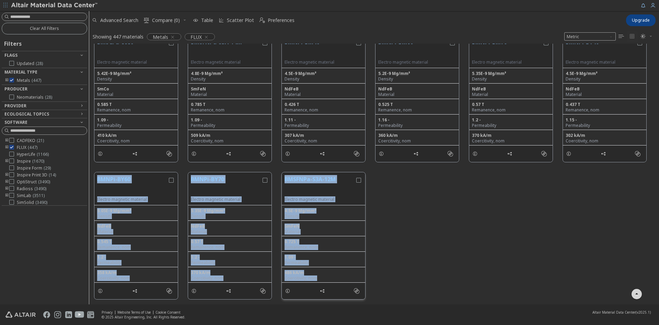
drag, startPoint x: 95, startPoint y: 178, endPoint x: 318, endPoint y: 278, distance: 244.3
click at [318, 278] on div "BMNPi-BY60 Electro magnetic material 5.05E-9 Mg/mm³ Density NdFeB Material 0.54…" at bounding box center [374, 235] width 570 height 137
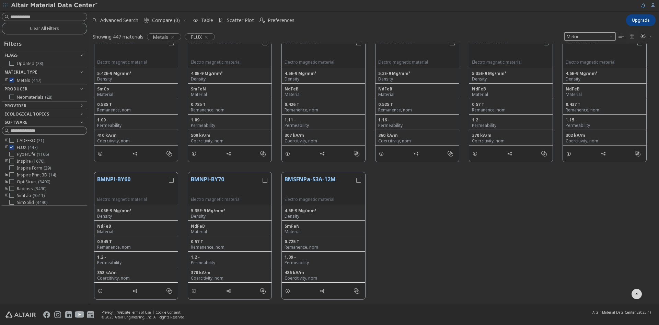
click at [64, 265] on div "Clear All Filters Filters Flags Updated ( 28 ) Material Type Metals ( 447 ) Pro…" at bounding box center [44, 157] width 89 height 293
click at [562, 289] on div "BMNPi-BY60 Electro magnetic material 5.05E-9 Mg/mm³ Density NdFeB Material 0.54…" at bounding box center [374, 235] width 570 height 137
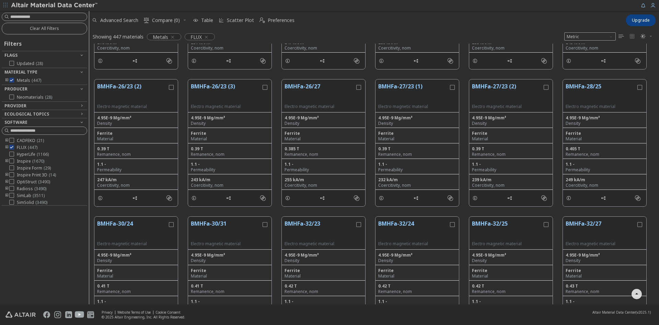
scroll to position [103, 0]
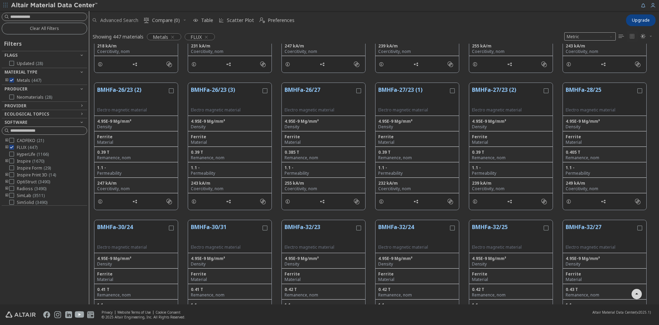
click at [110, 21] on span "Advanced Search" at bounding box center [119, 20] width 38 height 5
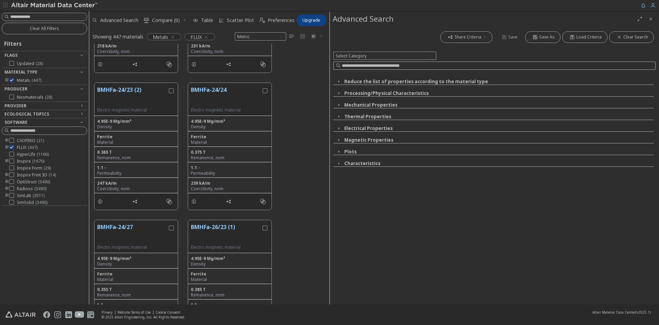
click at [365, 64] on input at bounding box center [499, 65] width 314 height 7
click at [341, 129] on icon "button" at bounding box center [338, 127] width 5 height 5
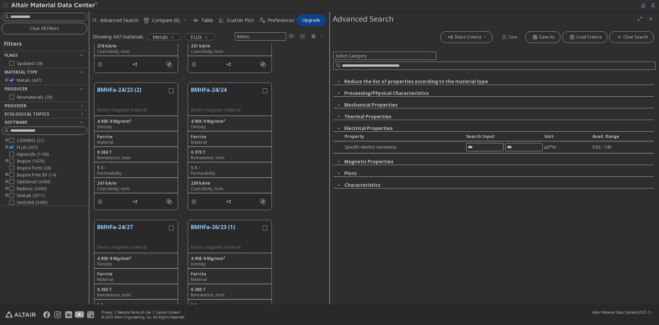
click at [498, 147] on input "text" at bounding box center [485, 147] width 37 height 8
type input "****"
click at [523, 147] on div "Share Criteria Save Save As Load Criteria Clear Search Select Category Reduce t…" at bounding box center [494, 165] width 329 height 278
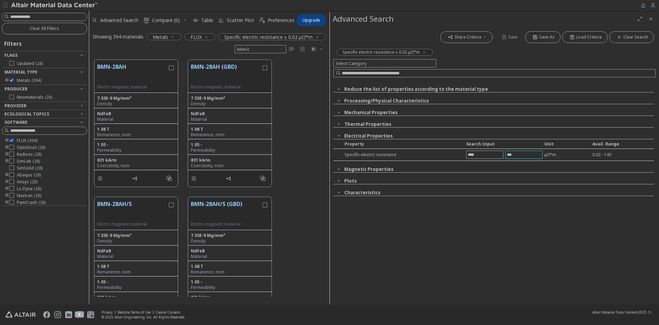
scroll to position [237, 235]
click at [652, 20] on icon "Close" at bounding box center [650, 18] width 5 height 5
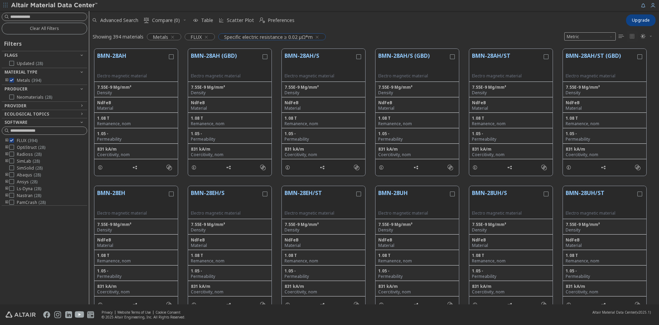
click at [317, 39] on icon "button" at bounding box center [317, 36] width 5 height 5
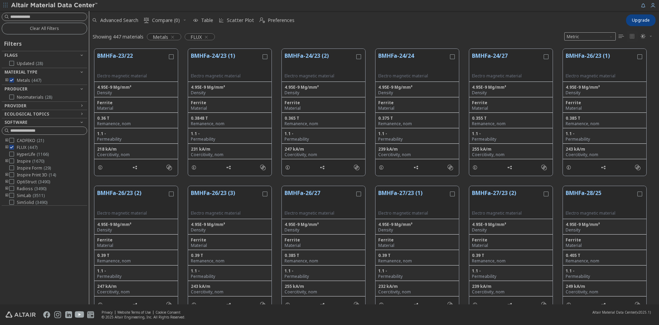
click at [622, 38] on icon "" at bounding box center [621, 36] width 5 height 5
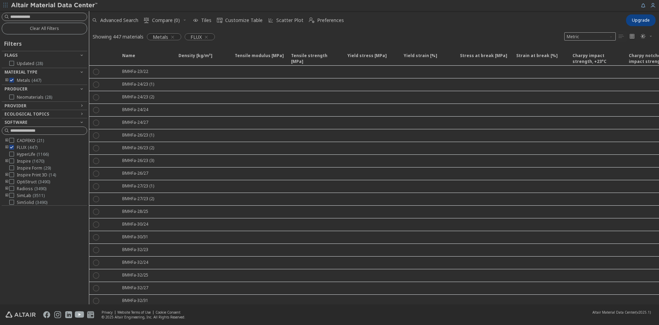
drag, startPoint x: 329, startPoint y: 298, endPoint x: 336, endPoint y: 299, distance: 6.9
click at [336, 299] on div "Name Density [kg/m³] Density [kg/m³] ISO 1183 Tensile modulus [MPa] Tensile mod…" at bounding box center [374, 174] width 570 height 260
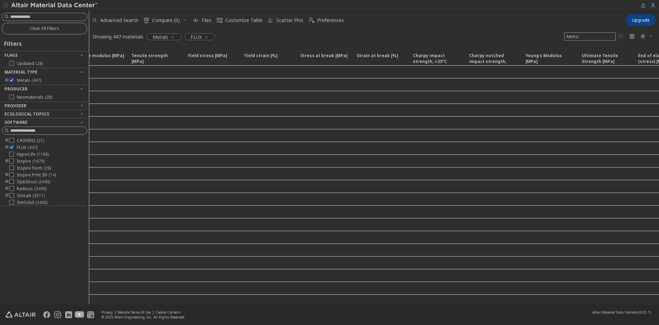
scroll to position [0, 0]
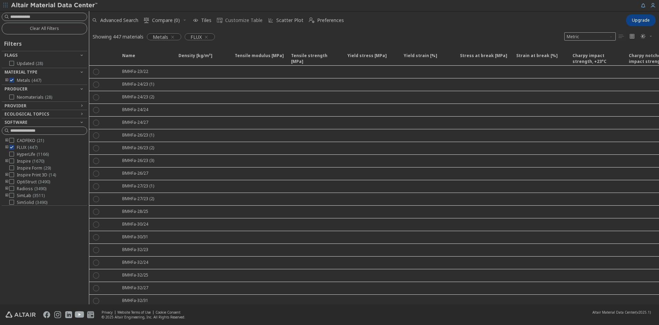
click at [227, 18] on span "Customize Table" at bounding box center [243, 20] width 37 height 5
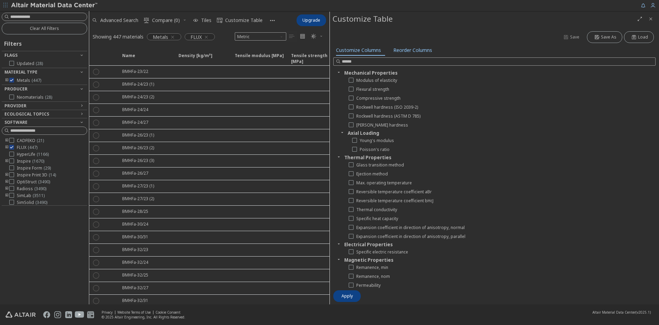
scroll to position [34, 0]
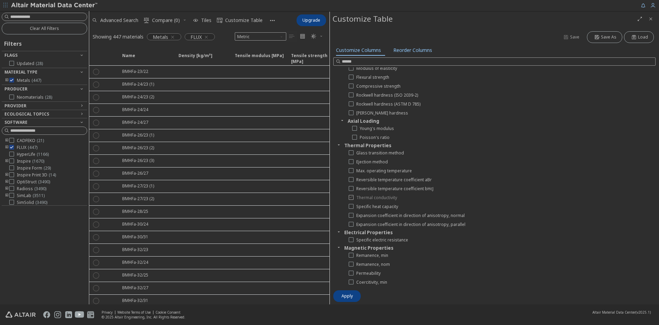
click at [364, 198] on span "Thermal conductivity" at bounding box center [377, 197] width 41 height 5
click at [353, 206] on icon at bounding box center [351, 205] width 5 height 5
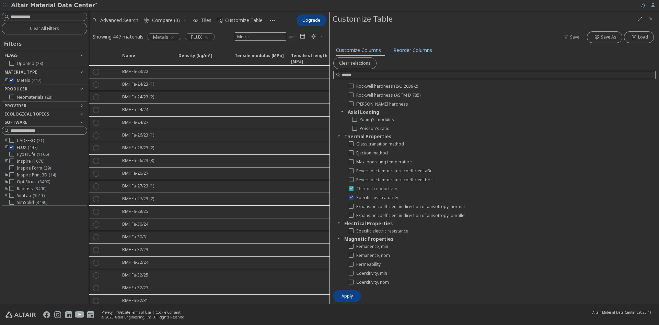
scroll to position [69, 0]
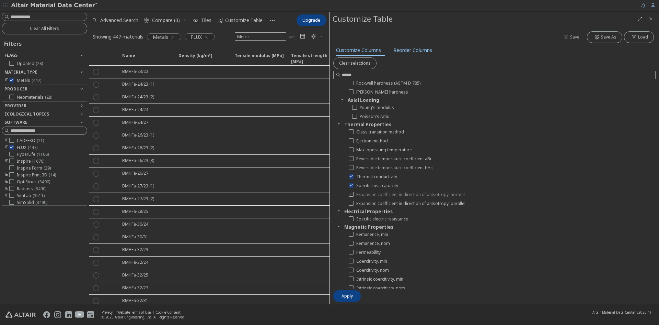
click at [373, 195] on span "Expansion coefficient in direction of anisotropy, normal" at bounding box center [411, 194] width 109 height 5
click at [372, 202] on span "Expansion coefficient in direction of anisotropy, parallel" at bounding box center [411, 203] width 109 height 5
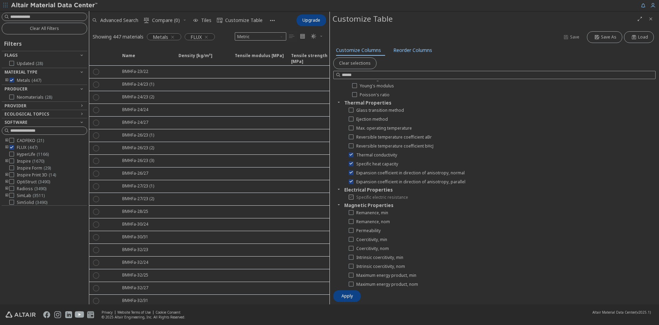
click at [360, 199] on span "Specific electric resistance" at bounding box center [383, 196] width 52 height 5
click at [351, 210] on div at bounding box center [351, 212] width 5 height 5
click at [351, 222] on icon at bounding box center [351, 220] width 5 height 5
click at [351, 228] on icon at bounding box center [351, 229] width 5 height 5
click at [351, 240] on icon at bounding box center [351, 238] width 5 height 5
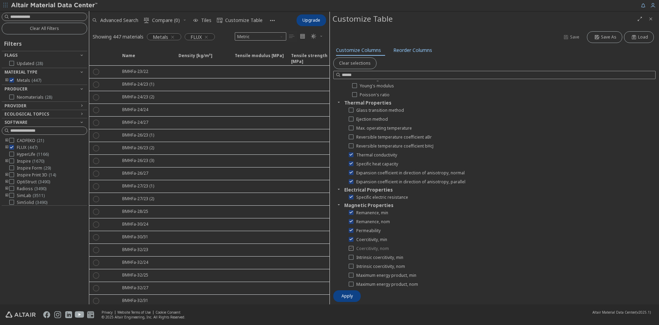
click at [351, 250] on div at bounding box center [351, 248] width 5 height 5
click at [351, 258] on icon at bounding box center [351, 256] width 5 height 5
click at [352, 267] on icon at bounding box center [351, 265] width 5 height 5
drag, startPoint x: 350, startPoint y: 274, endPoint x: 367, endPoint y: 269, distance: 17.7
click at [350, 274] on icon at bounding box center [351, 274] width 5 height 5
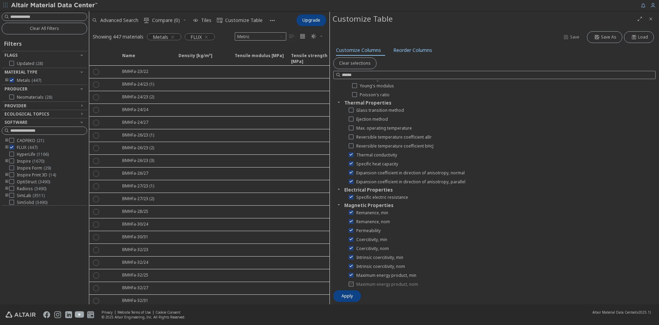
click at [350, 281] on div at bounding box center [351, 283] width 5 height 5
click at [353, 291] on button "Apply" at bounding box center [346, 296] width 27 height 12
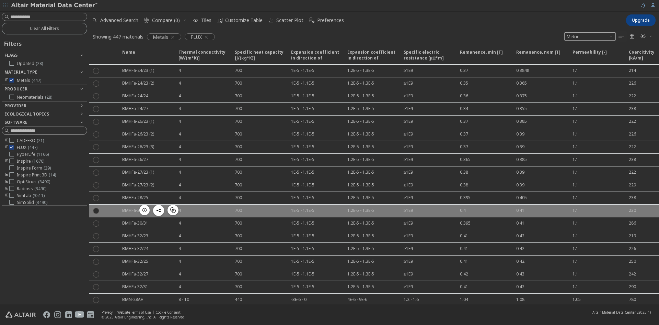
scroll to position [0, 0]
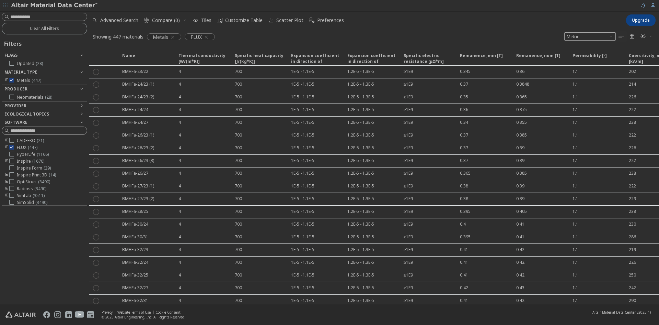
click at [650, 33] on span "" at bounding box center [647, 36] width 15 height 11
click at [604, 49] on span "Light" at bounding box center [624, 47] width 55 height 11
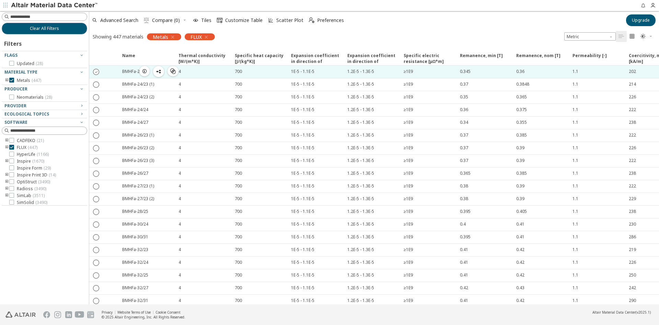
click at [94, 74] on icon "" at bounding box center [96, 71] width 6 height 6
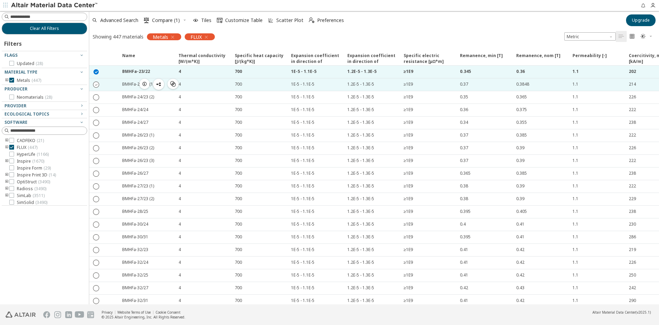
click at [97, 86] on icon "" at bounding box center [96, 84] width 6 height 6
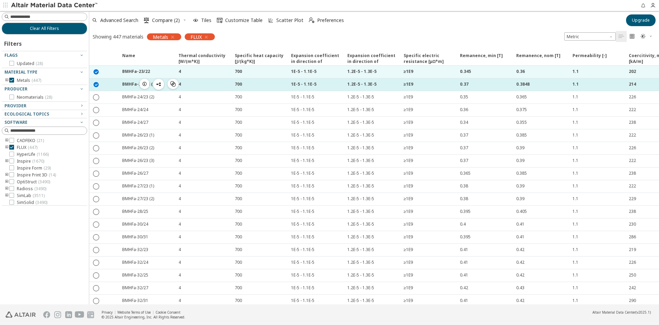
click at [97, 86] on icon "" at bounding box center [96, 84] width 6 height 6
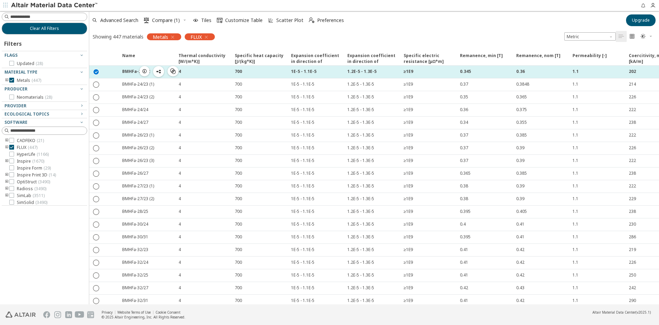
click at [97, 74] on icon "" at bounding box center [96, 71] width 6 height 6
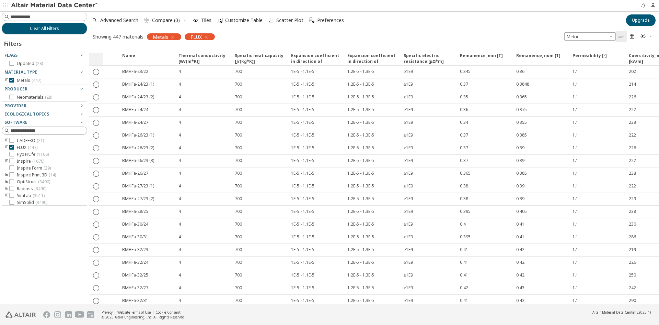
click at [94, 58] on div at bounding box center [96, 59] width 14 height 14
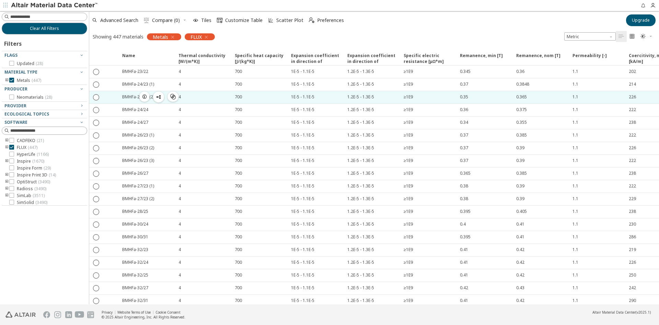
drag, startPoint x: 91, startPoint y: 67, endPoint x: 347, endPoint y: 100, distance: 258.3
click at [347, 100] on div "  BMHFa-23/22  4 700 1E-5 - 1.1E-5 1.2E-5 - 1.3E-5 ≥1E9 0.345 0.36 1.1 202 2…" at bounding box center [526, 129] width 874 height 127
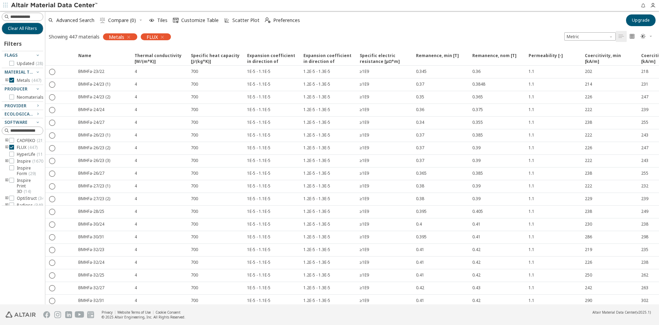
drag, startPoint x: 88, startPoint y: 58, endPoint x: 5, endPoint y: 60, distance: 82.8
click at [5, 60] on div "Clear All Filters Filters Flags Updated ( 28 ) Material Type Metals ( 447 ) Pro…" at bounding box center [22, 157] width 45 height 293
click at [267, 19] on icon "button" at bounding box center [270, 21] width 6 height 6
click at [648, 39] on span "" at bounding box center [647, 36] width 15 height 11
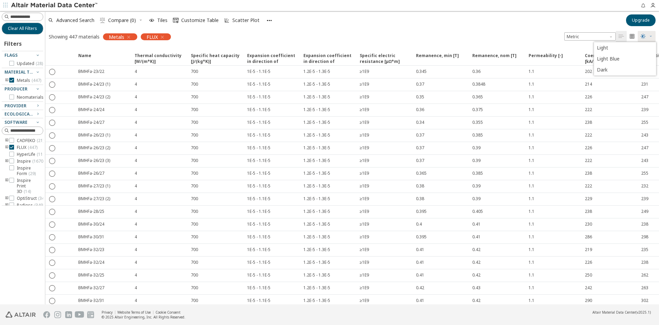
click at [648, 39] on span "" at bounding box center [647, 36] width 15 height 11
click at [633, 38] on icon "" at bounding box center [632, 36] width 5 height 5
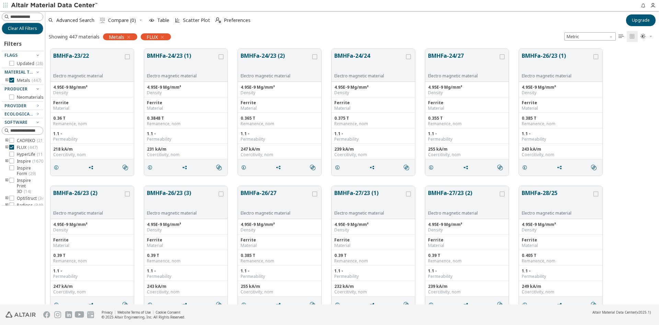
scroll to position [255, 609]
click at [622, 37] on icon "" at bounding box center [621, 36] width 5 height 5
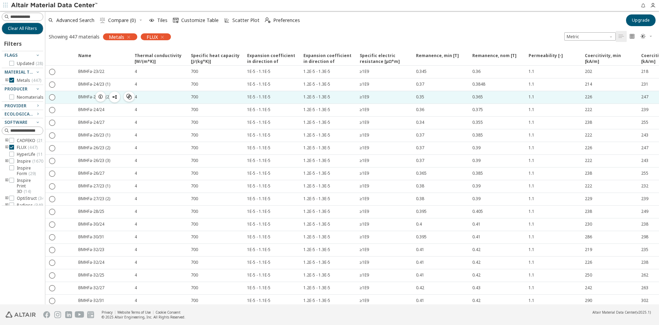
drag, startPoint x: 74, startPoint y: 68, endPoint x: 214, endPoint y: 99, distance: 143.6
click at [214, 99] on div "  BMHFa-23/22  4 700 1E-5 - 1.1E-5 1.2E-5 - 1.3E-5 ≥1E9 0.345 0.36 1.1 202 2…" at bounding box center [482, 129] width 874 height 127
drag, startPoint x: 190, startPoint y: 69, endPoint x: 307, endPoint y: 99, distance: 120.5
click at [307, 99] on div "  BMHFa-23/22  4 700 1E-5 - 1.1E-5 1.2E-5 - 1.3E-5 ≥1E9 0.345 0.36 1.1 202 2…" at bounding box center [482, 129] width 874 height 127
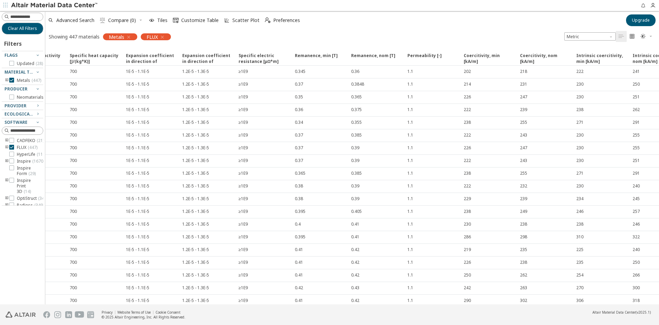
scroll to position [0, 0]
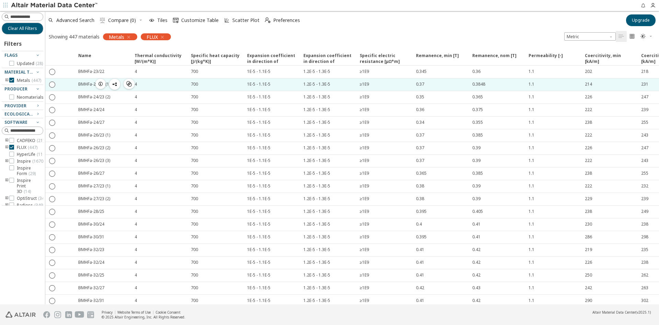
drag, startPoint x: 76, startPoint y: 68, endPoint x: 96, endPoint y: 85, distance: 26.3
click at [96, 85] on div "  BMHFa-23/22  4 700 1E-5 - 1.1E-5 1.2E-5 - 1.3E-5 ≥1E9 0.345 0.36 1.1 202 2…" at bounding box center [482, 129] width 874 height 127
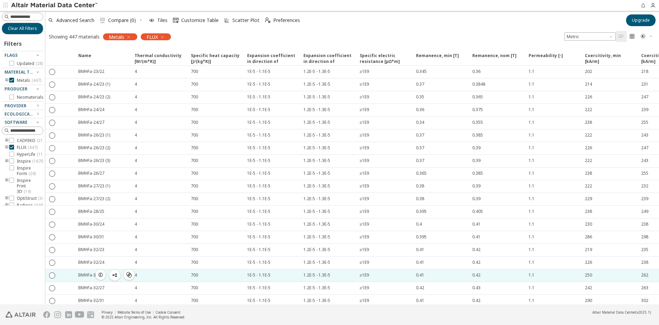
drag, startPoint x: 79, startPoint y: 70, endPoint x: 120, endPoint y: 270, distance: 203.8
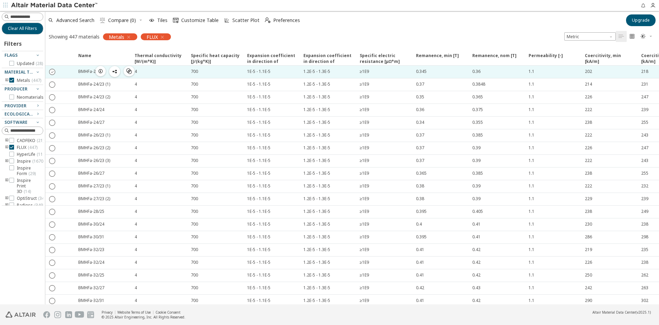
click at [52, 73] on icon "" at bounding box center [52, 71] width 6 height 6
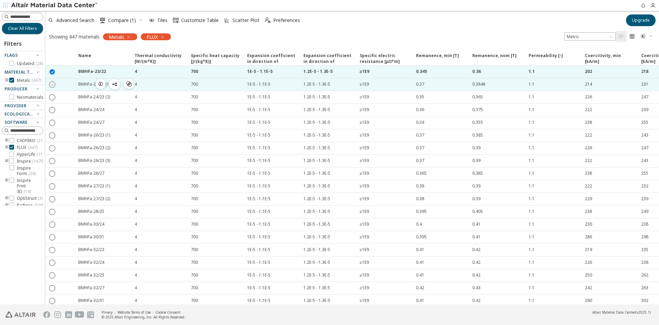
click at [53, 84] on icon "" at bounding box center [52, 84] width 6 height 6
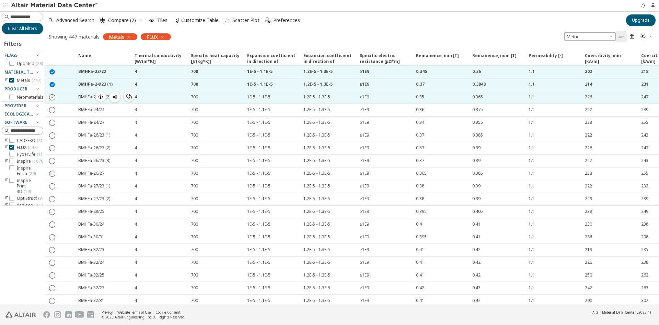
click at [53, 99] on icon "" at bounding box center [52, 97] width 6 height 6
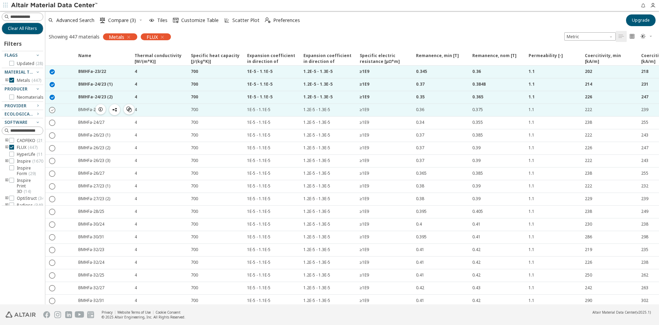
click at [54, 110] on icon "" at bounding box center [52, 109] width 6 height 6
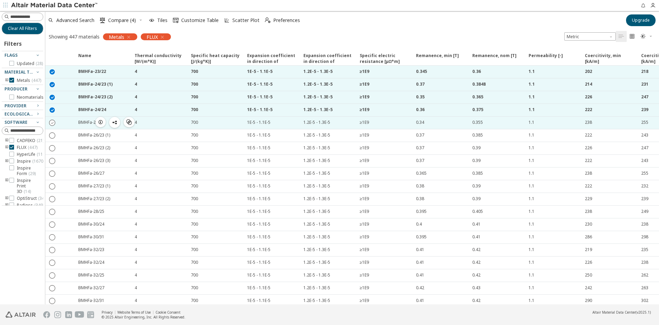
click at [54, 122] on icon "" at bounding box center [52, 122] width 6 height 6
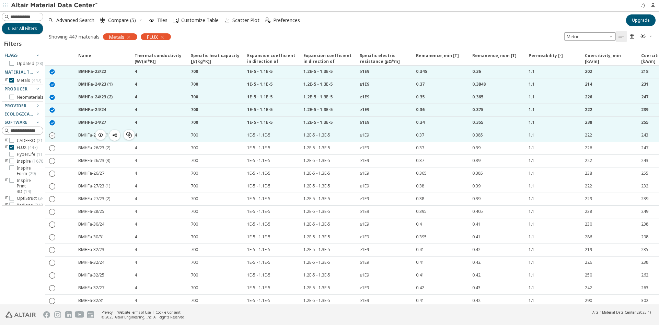
click at [52, 136] on icon "" at bounding box center [52, 135] width 6 height 6
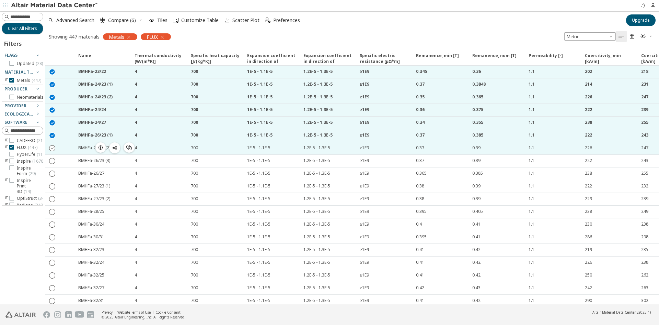
click at [52, 148] on icon "" at bounding box center [52, 148] width 6 height 6
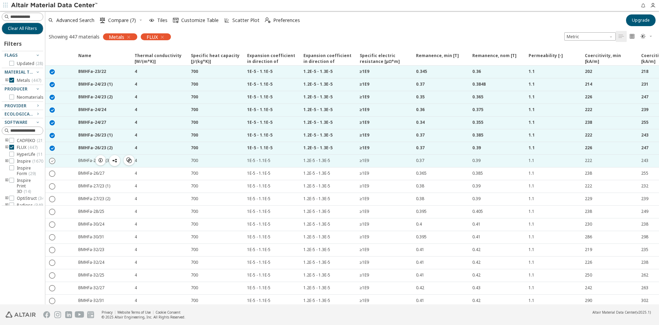
click at [52, 160] on icon "" at bounding box center [52, 160] width 6 height 6
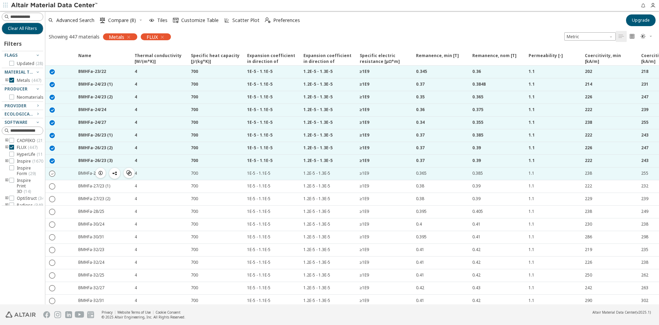
click at [53, 176] on icon "" at bounding box center [52, 173] width 6 height 6
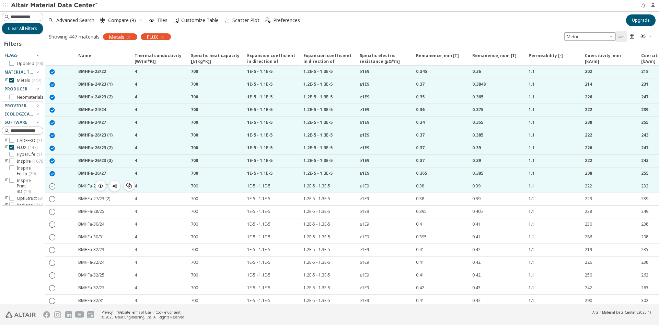
click at [54, 186] on icon "" at bounding box center [52, 186] width 6 height 6
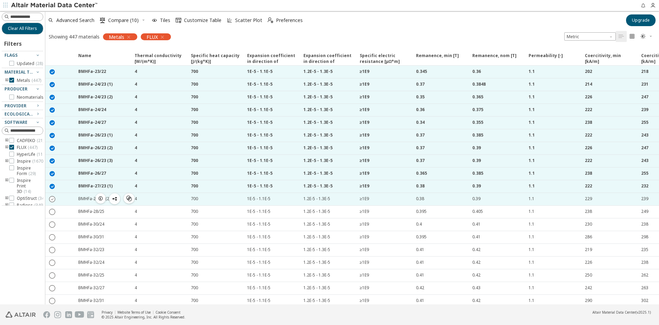
click at [52, 200] on icon "" at bounding box center [52, 198] width 6 height 6
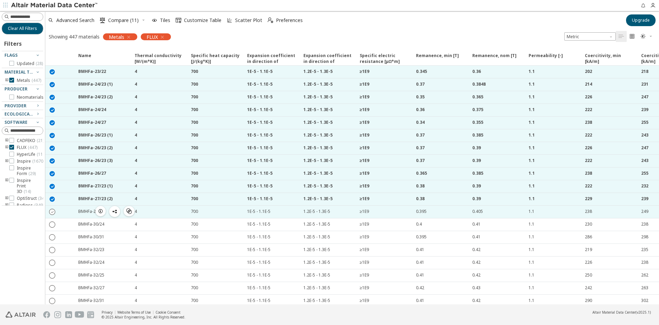
click at [52, 212] on icon "" at bounding box center [52, 211] width 6 height 6
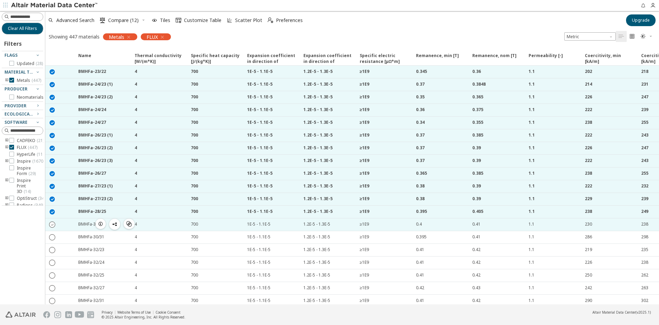
click at [52, 226] on icon "" at bounding box center [52, 224] width 6 height 6
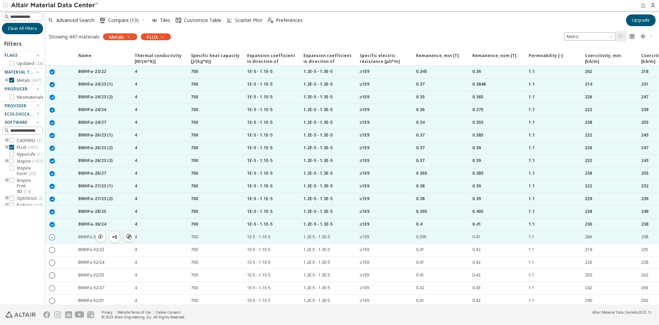
click at [52, 237] on icon "" at bounding box center [52, 237] width 6 height 6
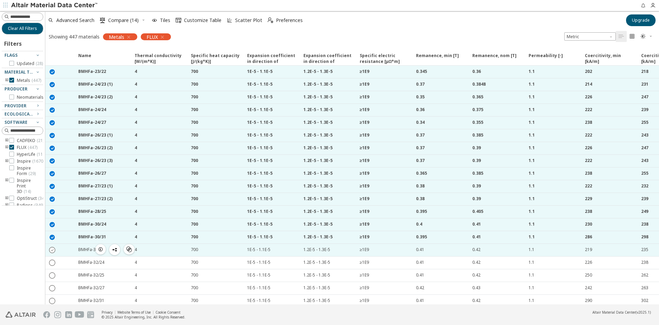
click at [52, 247] on icon "" at bounding box center [52, 249] width 6 height 6
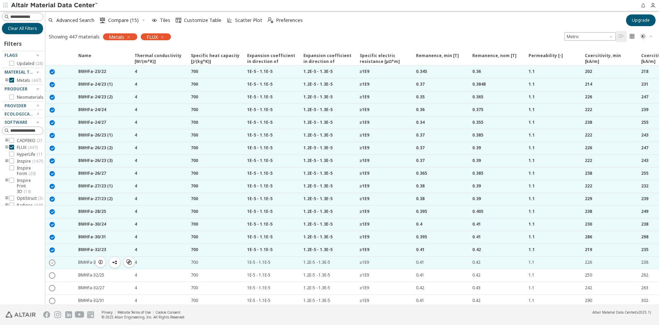
click at [50, 263] on icon "" at bounding box center [52, 262] width 6 height 6
click at [145, 22] on icon "button" at bounding box center [144, 20] width 4 height 5
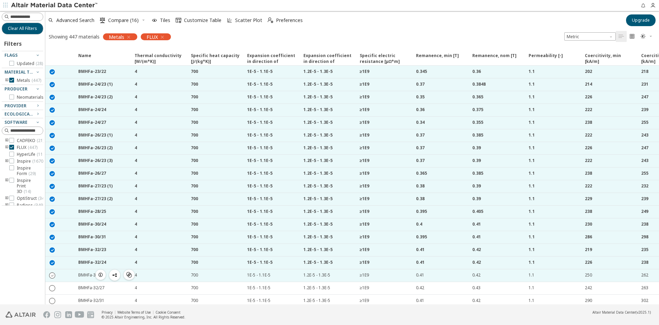
click at [54, 277] on icon "" at bounding box center [52, 275] width 6 height 6
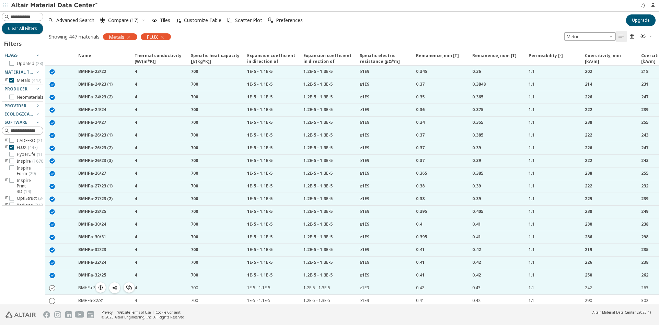
click at [51, 287] on icon "" at bounding box center [52, 287] width 6 height 6
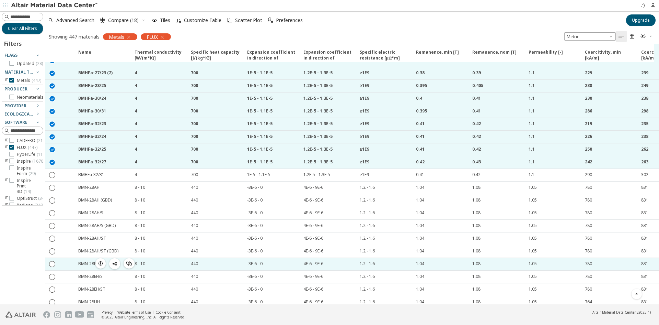
scroll to position [137, 0]
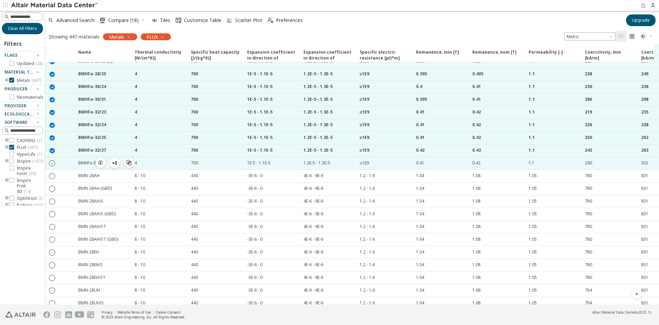
click at [54, 165] on icon "" at bounding box center [52, 163] width 6 height 6
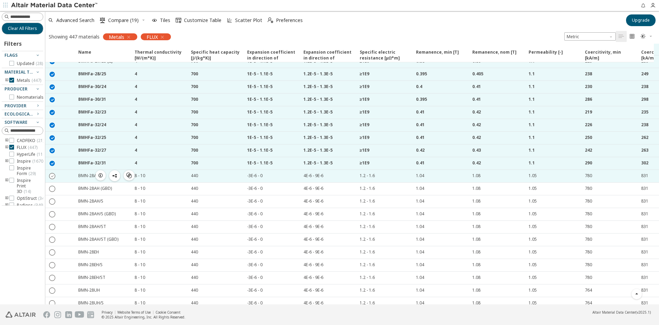
click at [53, 177] on icon "" at bounding box center [52, 175] width 6 height 6
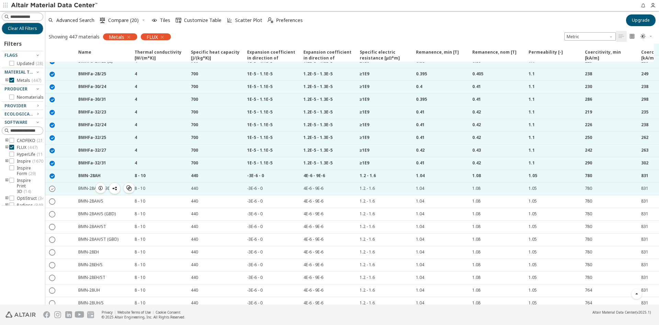
click at [52, 188] on icon "" at bounding box center [52, 188] width 6 height 6
click at [116, 21] on span "Compare (21)" at bounding box center [123, 20] width 31 height 5
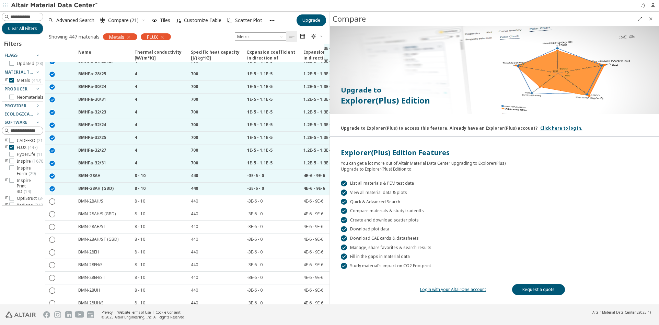
click at [654, 18] on span "Close" at bounding box center [651, 18] width 8 height 11
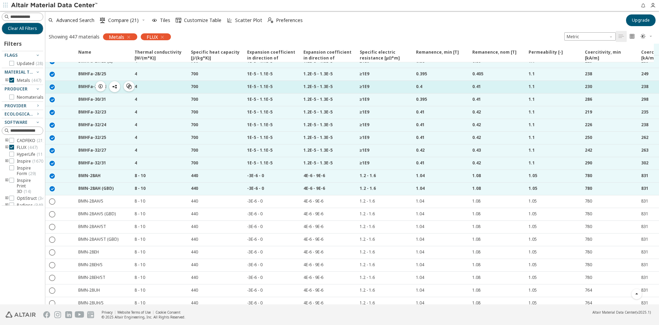
drag, startPoint x: 80, startPoint y: 73, endPoint x: 100, endPoint y: 91, distance: 27.5
click at [100, 91] on div "  BMHFa-27/23 (2)  4 700 1E-5 - 1.1E-5 1.2E-5 - 1.3E-5 ≥1E9 0.38 0.39 1.1 22…" at bounding box center [482, 118] width 874 height 127
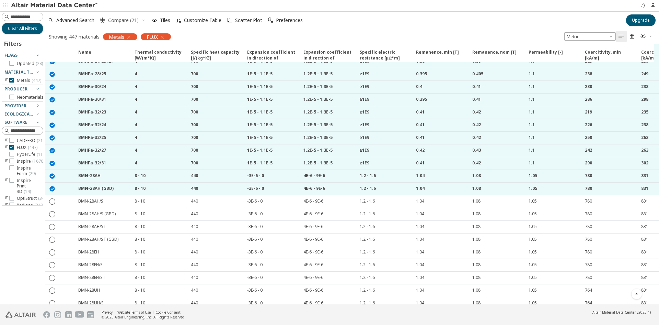
click at [135, 22] on span "Compare (21)" at bounding box center [123, 20] width 31 height 5
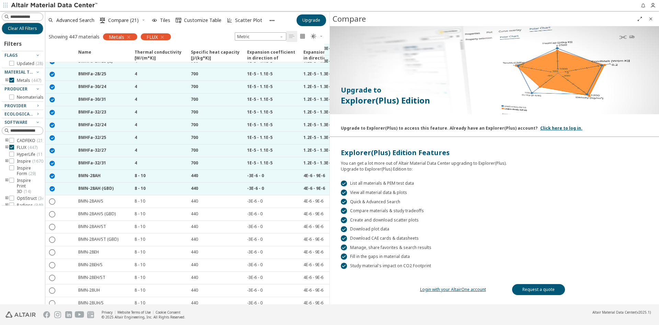
click at [646, 16] on button "Close" at bounding box center [651, 18] width 11 height 11
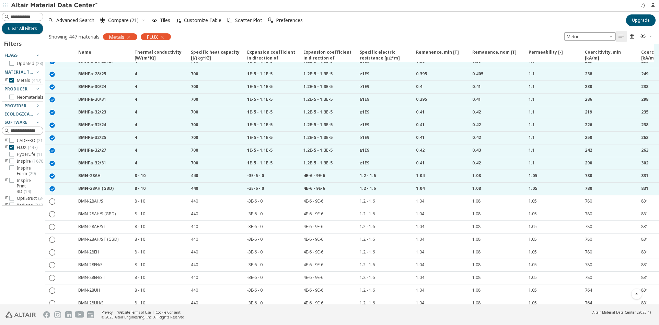
click at [142, 16] on span "button" at bounding box center [143, 20] width 7 height 11
click at [136, 29] on span "Clear Selections" at bounding box center [131, 33] width 47 height 11
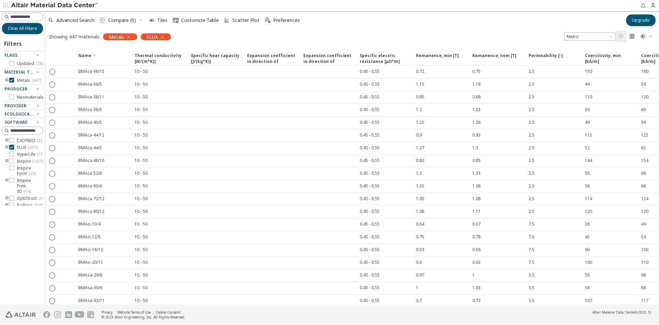
click at [650, 39] on icon "button" at bounding box center [651, 36] width 4 height 5
click at [528, 39] on div "Showing 447 materials Metals FLUX Metric   " at bounding box center [352, 36] width 614 height 14
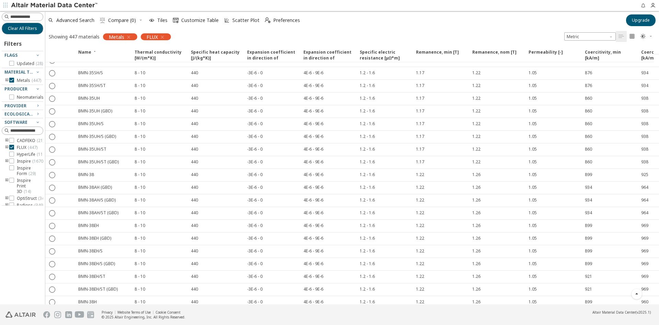
scroll to position [1889, 0]
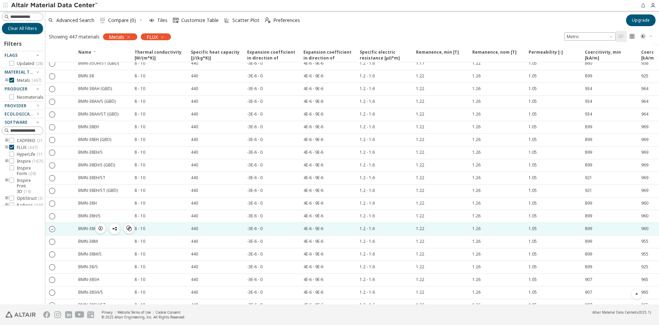
drag, startPoint x: 30, startPoint y: 233, endPoint x: 54, endPoint y: 226, distance: 25.2
click at [30, 233] on div "Clear All Filters Filters Flags Updated ( 28 ) Material Type Metals ( 447 ) Pro…" at bounding box center [22, 157] width 45 height 293
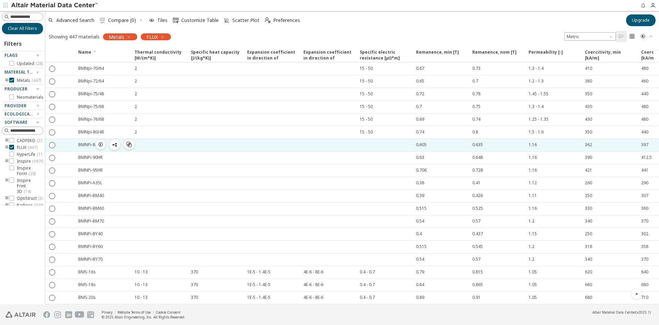
scroll to position [4705, 0]
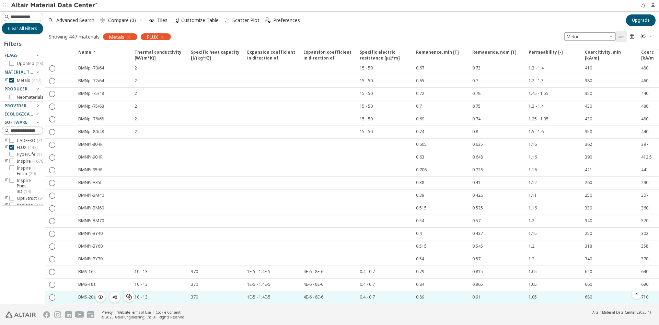
drag, startPoint x: 283, startPoint y: 298, endPoint x: 387, endPoint y: 298, distance: 103.7
click at [387, 298] on div "BMS-20s  10 - 13 370 1E-5 - 1.4E-5 4E-6 - 8E-6 0.4 - 0.7 0.89 0.91 1.05 680 71…" at bounding box center [489, 297] width 860 height 12
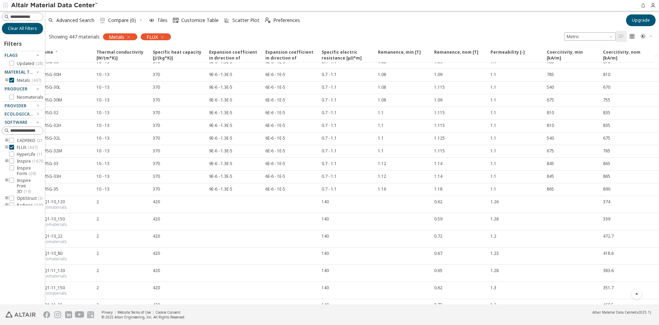
scroll to position [5194, 104]
